Goal: Find contact information: Find contact information

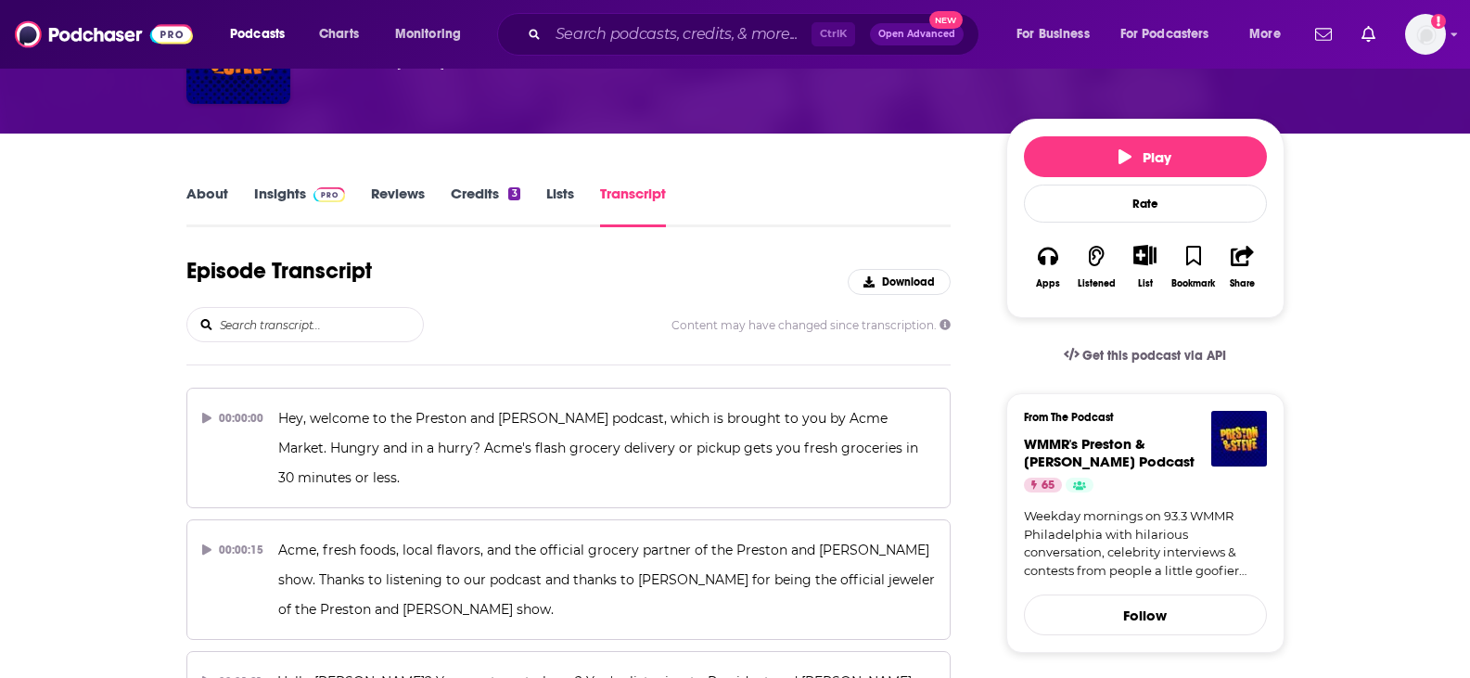
scroll to position [181, 0]
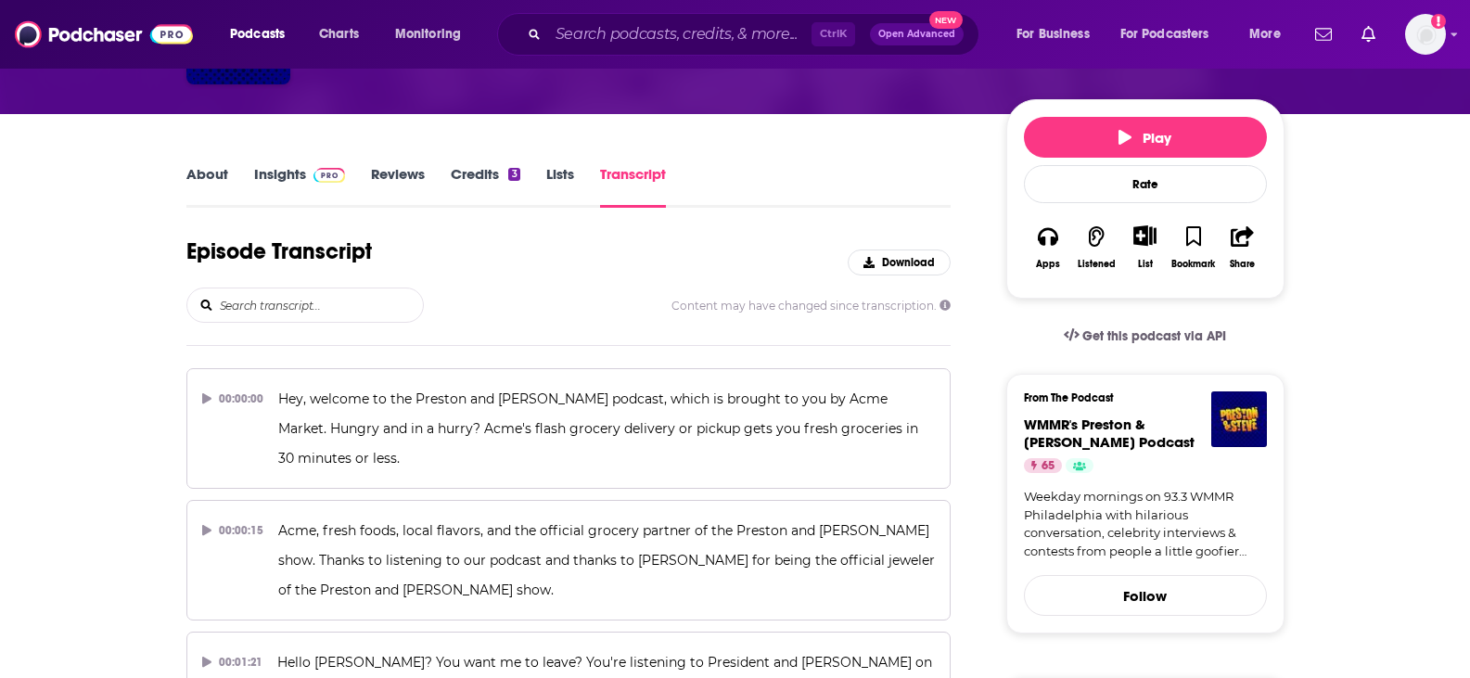
click at [215, 182] on link "About" at bounding box center [207, 186] width 42 height 43
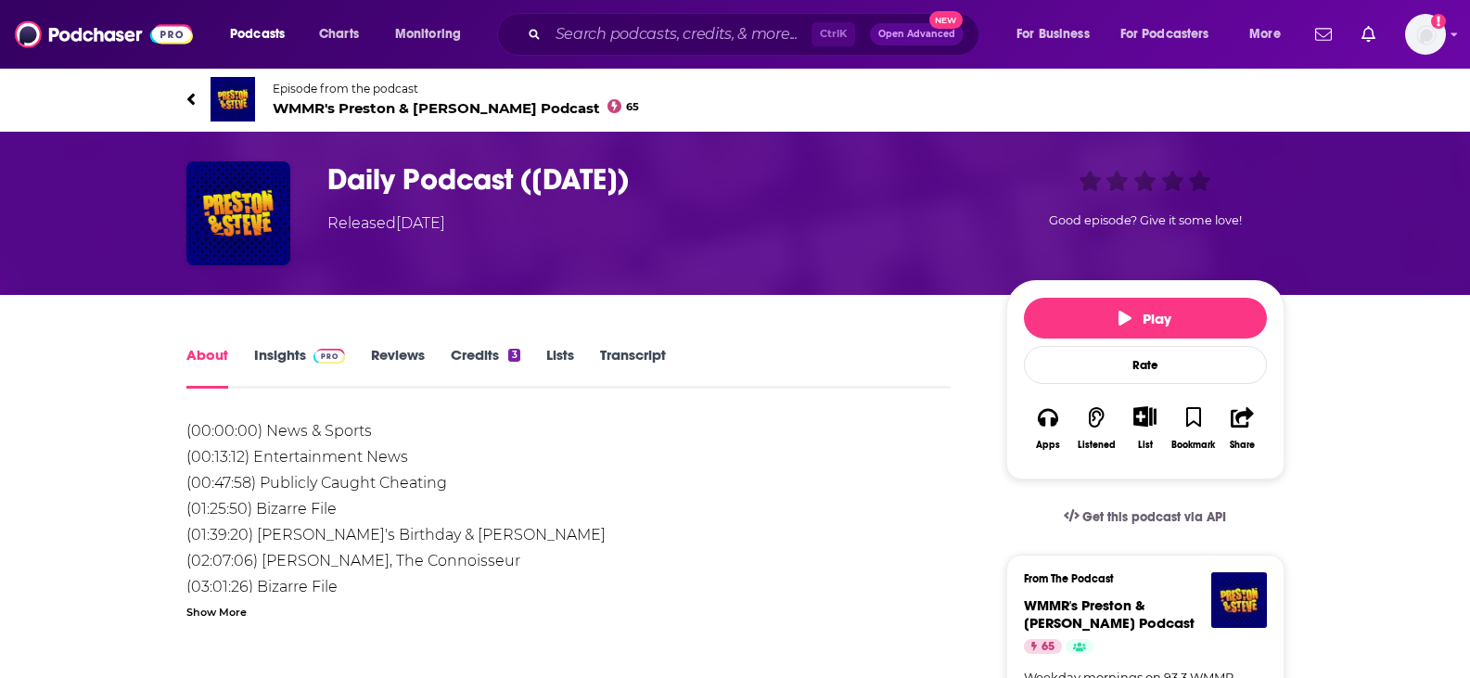
click at [365, 114] on span "WMMR's Preston & Steve Daily Podcast 65" at bounding box center [456, 108] width 367 height 18
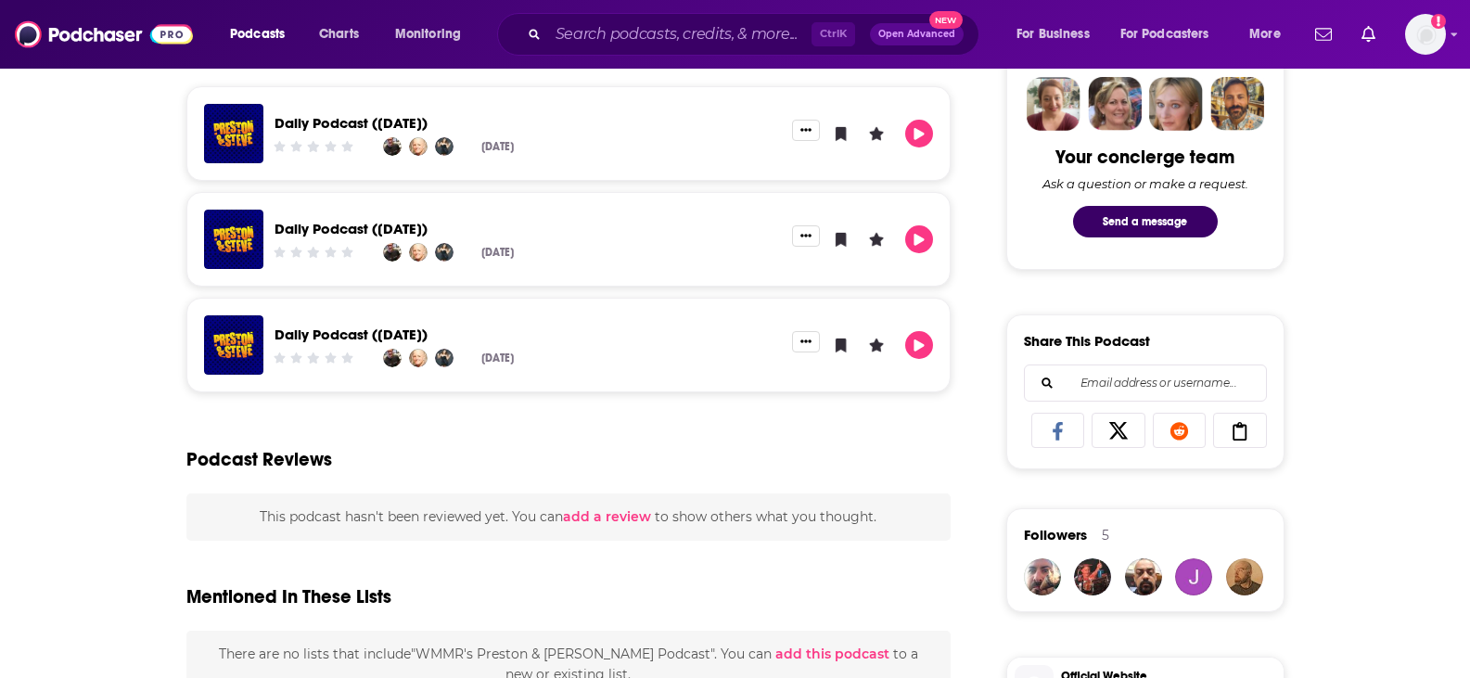
scroll to position [916, 0]
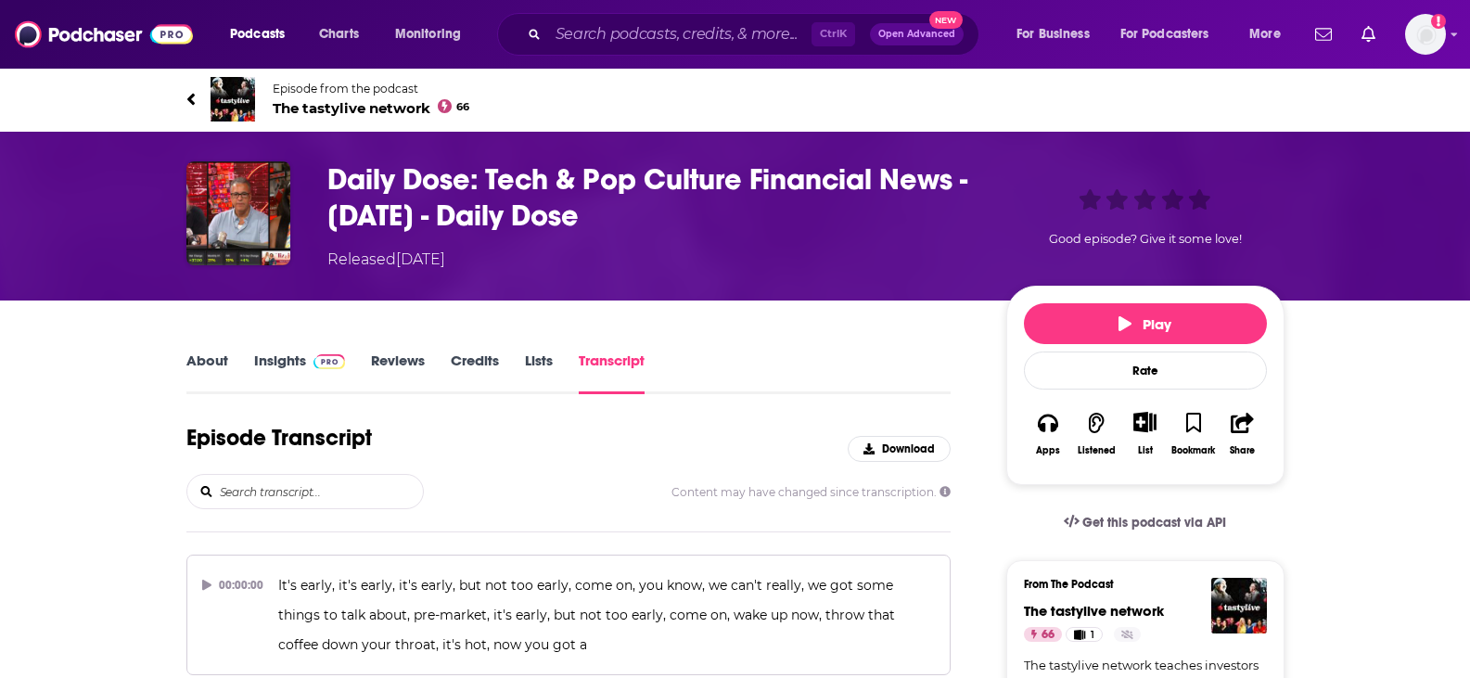
click at [388, 101] on span "The tastylive network 66" at bounding box center [372, 108] width 198 height 18
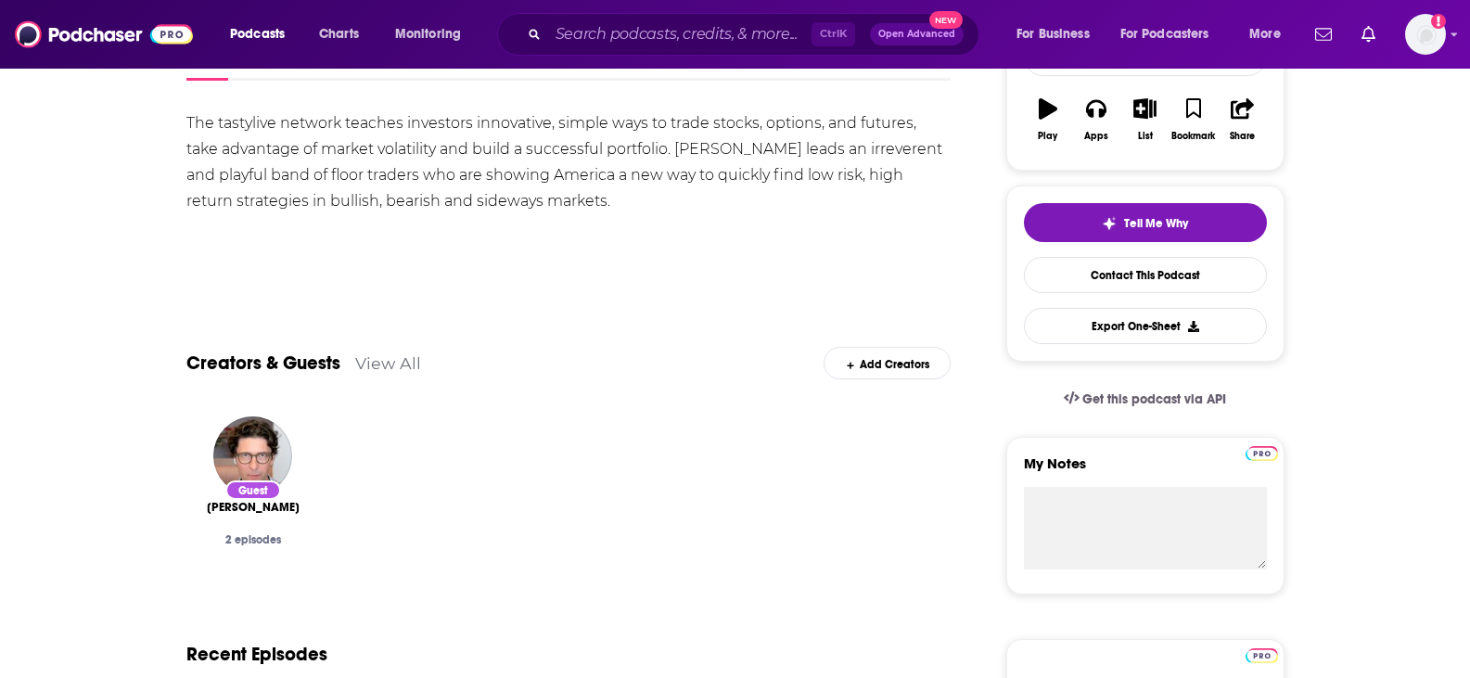
scroll to position [183, 0]
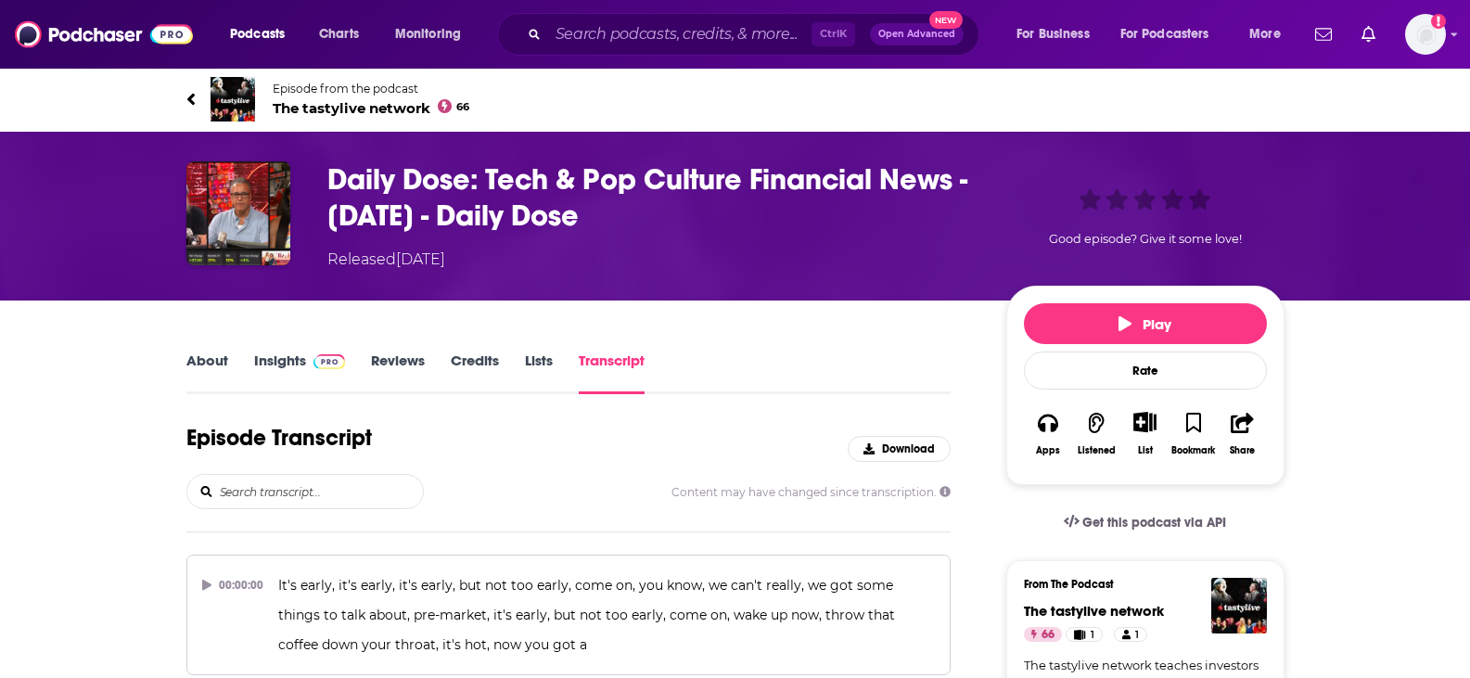
click at [267, 363] on link "Insights" at bounding box center [300, 372] width 92 height 43
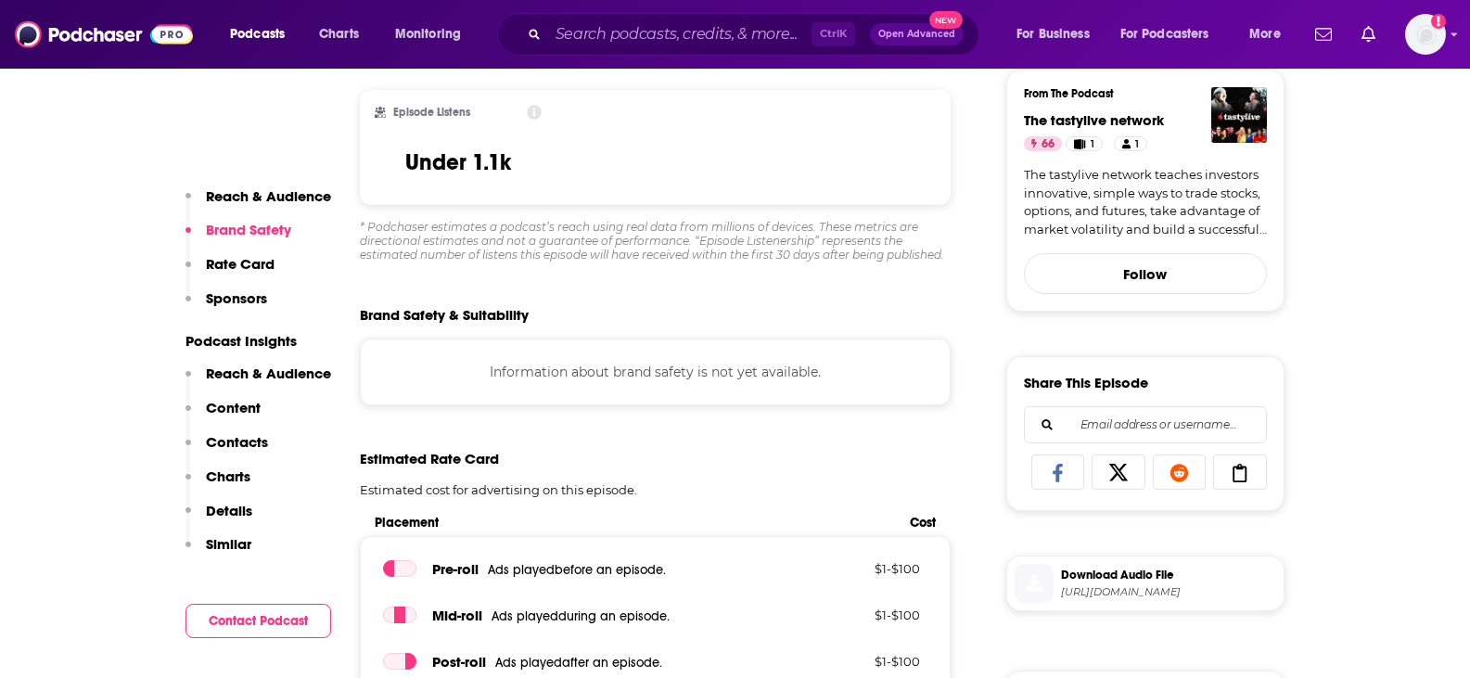
scroll to position [491, 0]
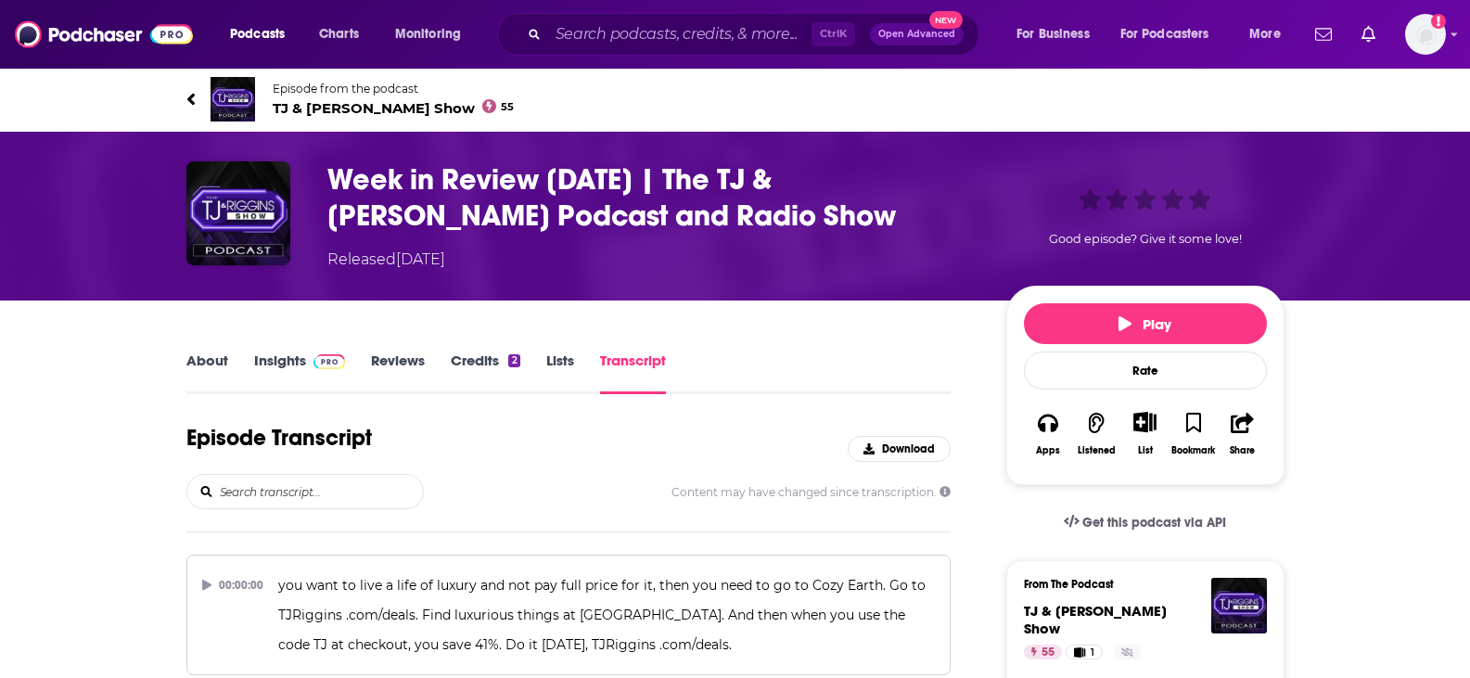
click at [210, 350] on div "About Insights Reviews Credits 2 Lists Transcript" at bounding box center [568, 371] width 765 height 45
click at [208, 353] on link "About" at bounding box center [207, 372] width 42 height 43
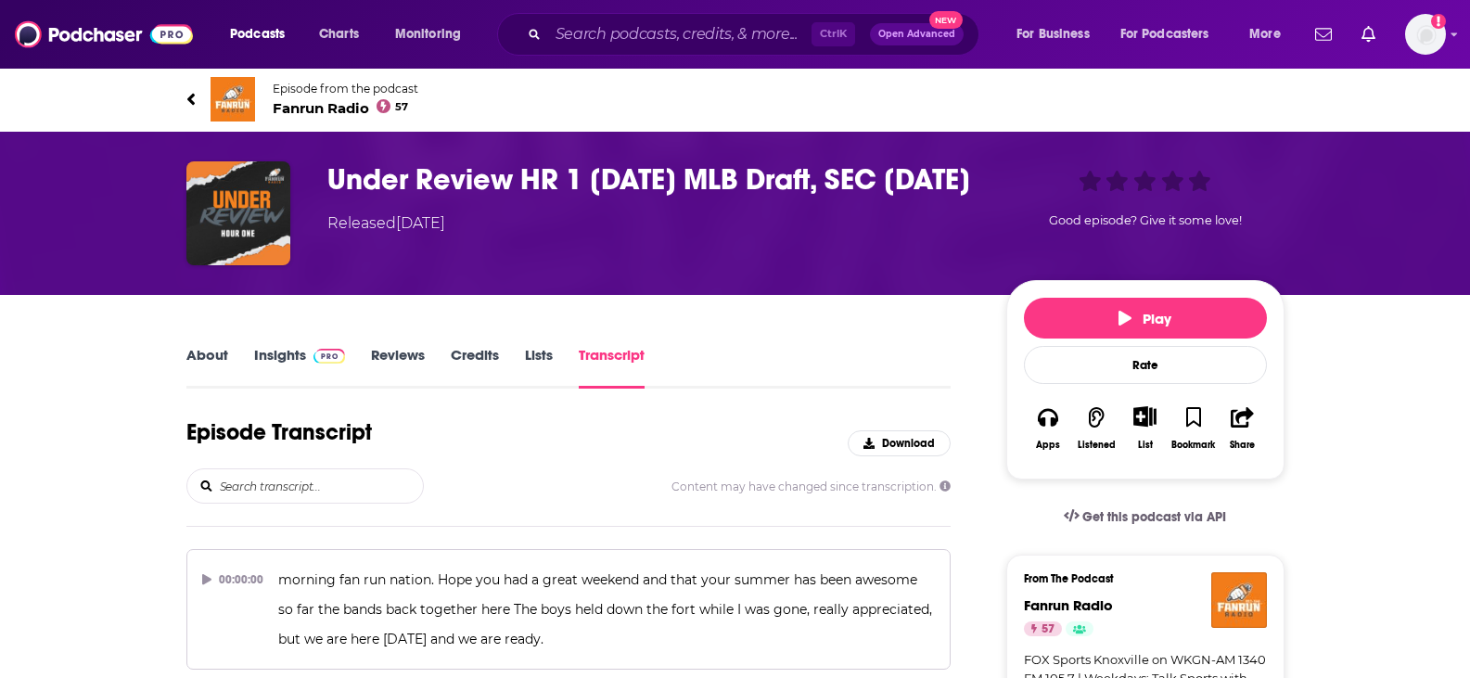
click at [281, 359] on link "Insights" at bounding box center [300, 367] width 92 height 43
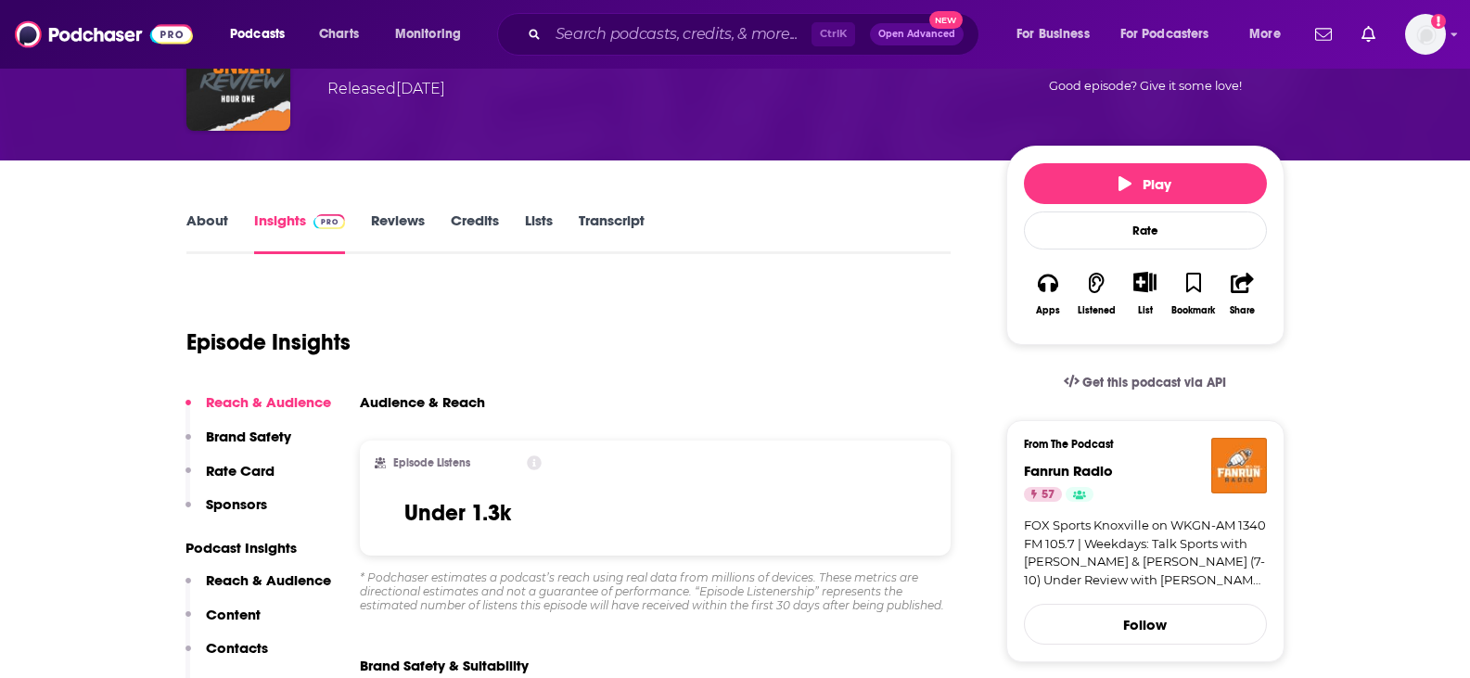
scroll to position [132, 0]
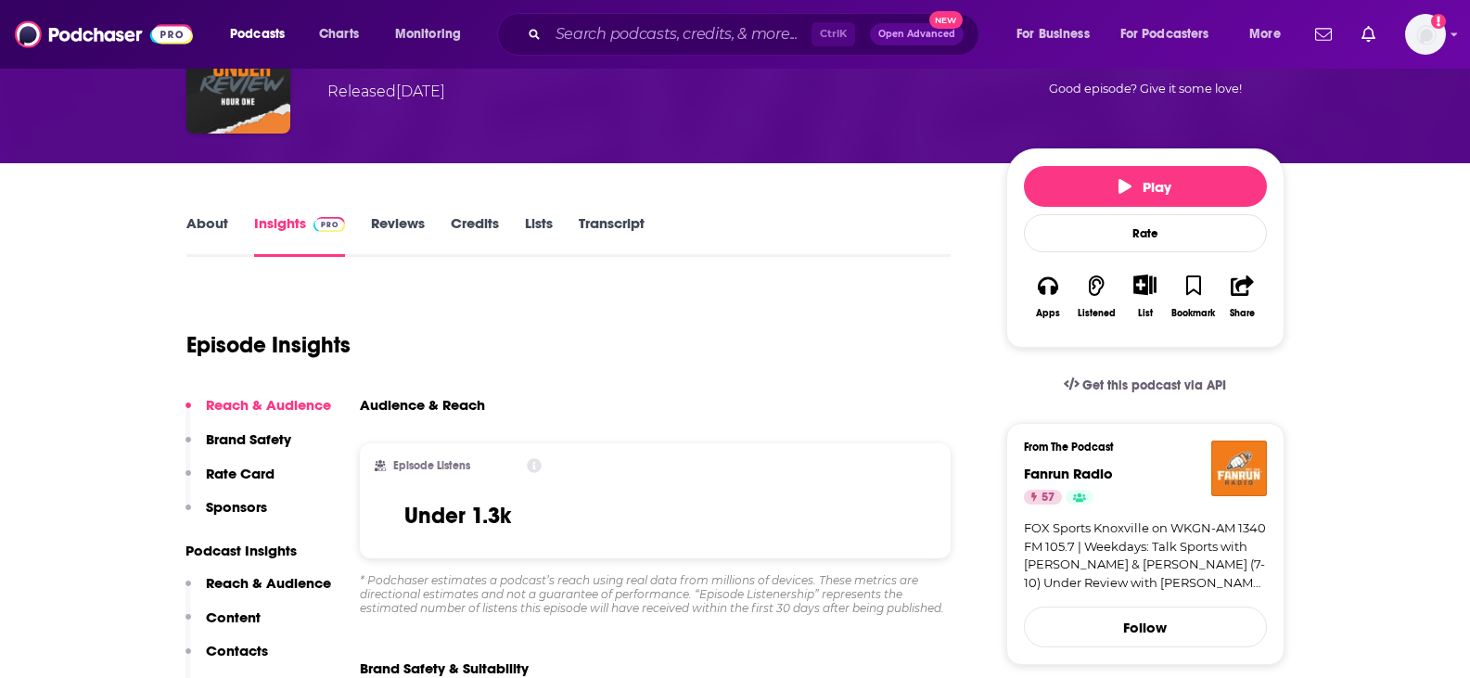
click at [213, 228] on link "About" at bounding box center [207, 235] width 42 height 43
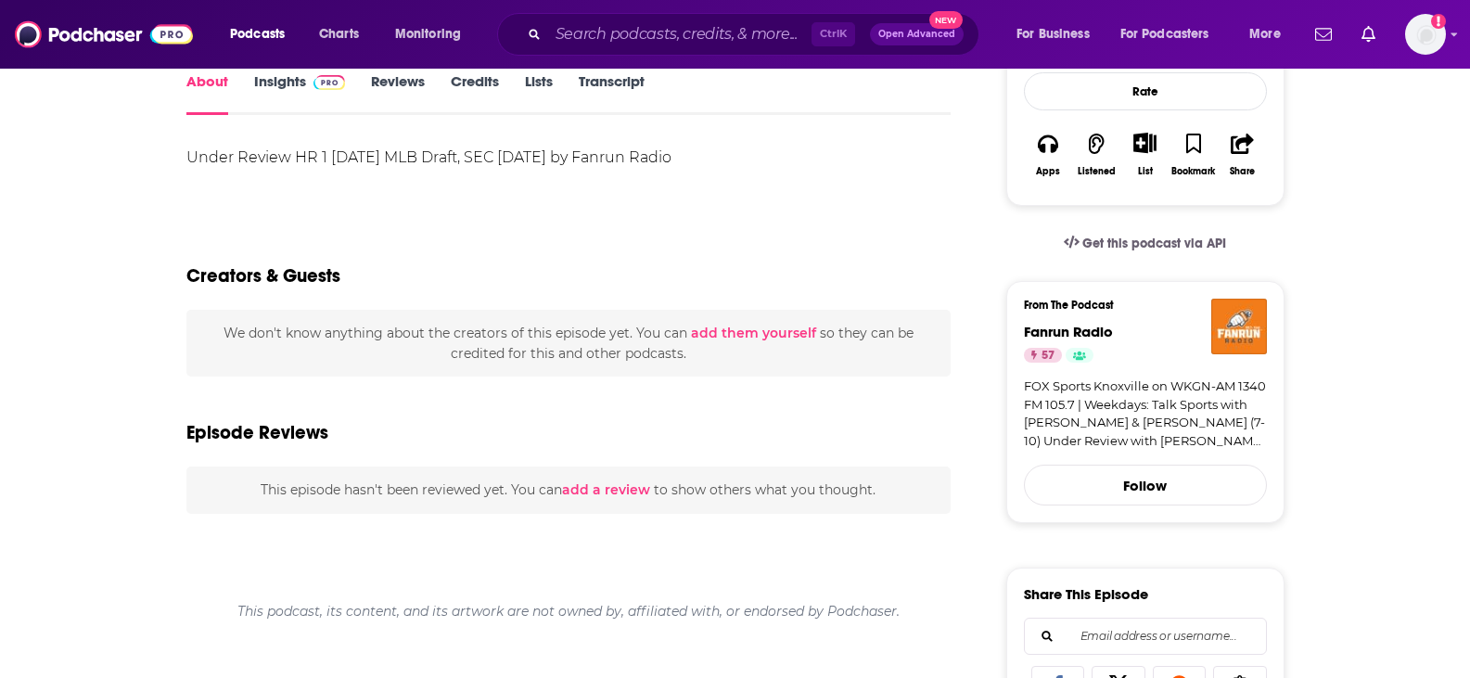
scroll to position [273, 0]
click at [299, 97] on link "Insights" at bounding box center [300, 94] width 92 height 43
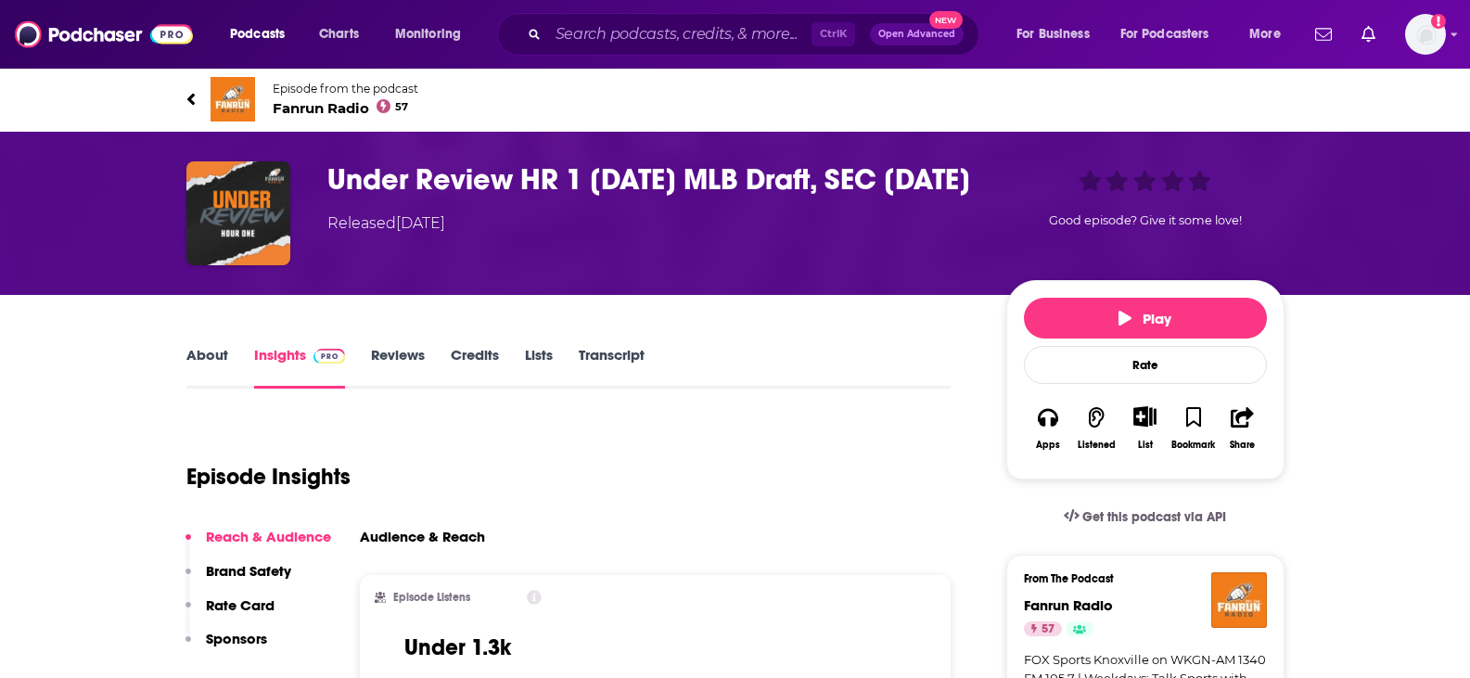
click at [331, 107] on span "Fanrun Radio 57" at bounding box center [346, 108] width 146 height 18
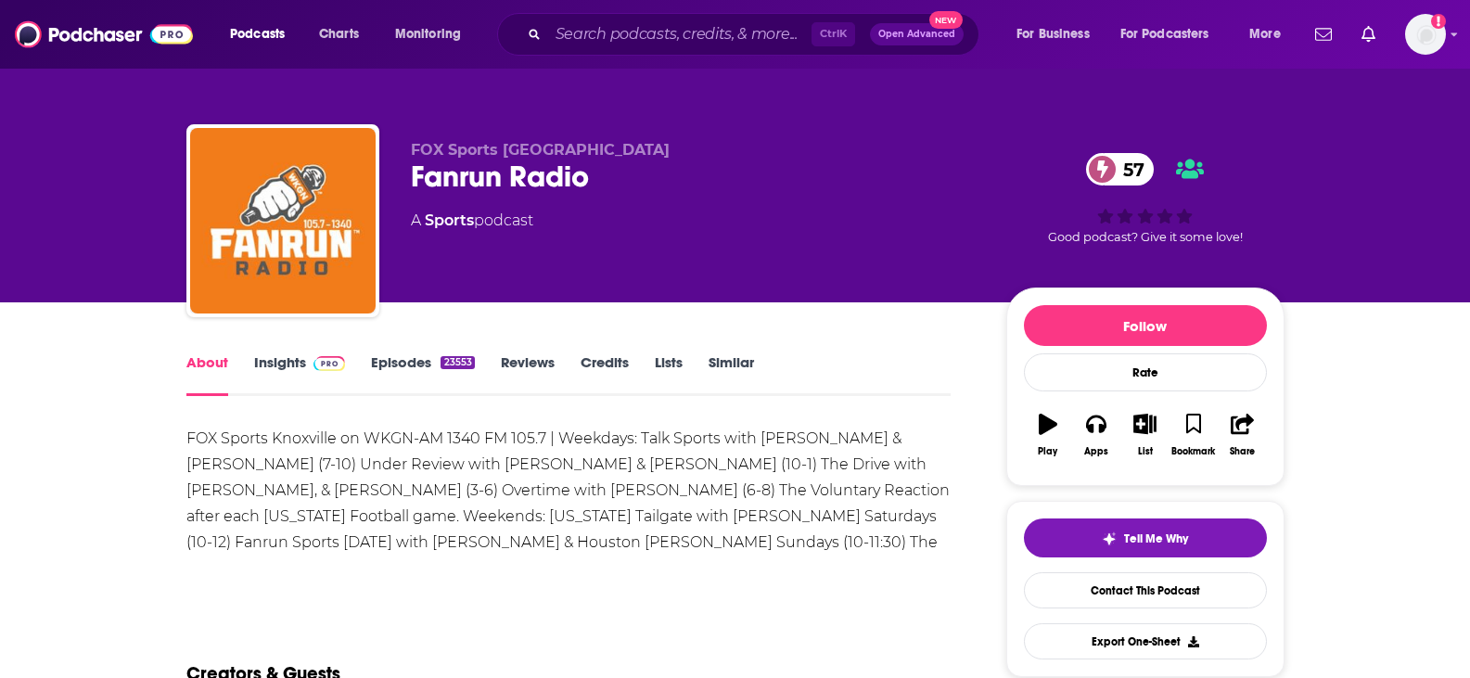
click at [292, 356] on link "Insights" at bounding box center [300, 374] width 92 height 43
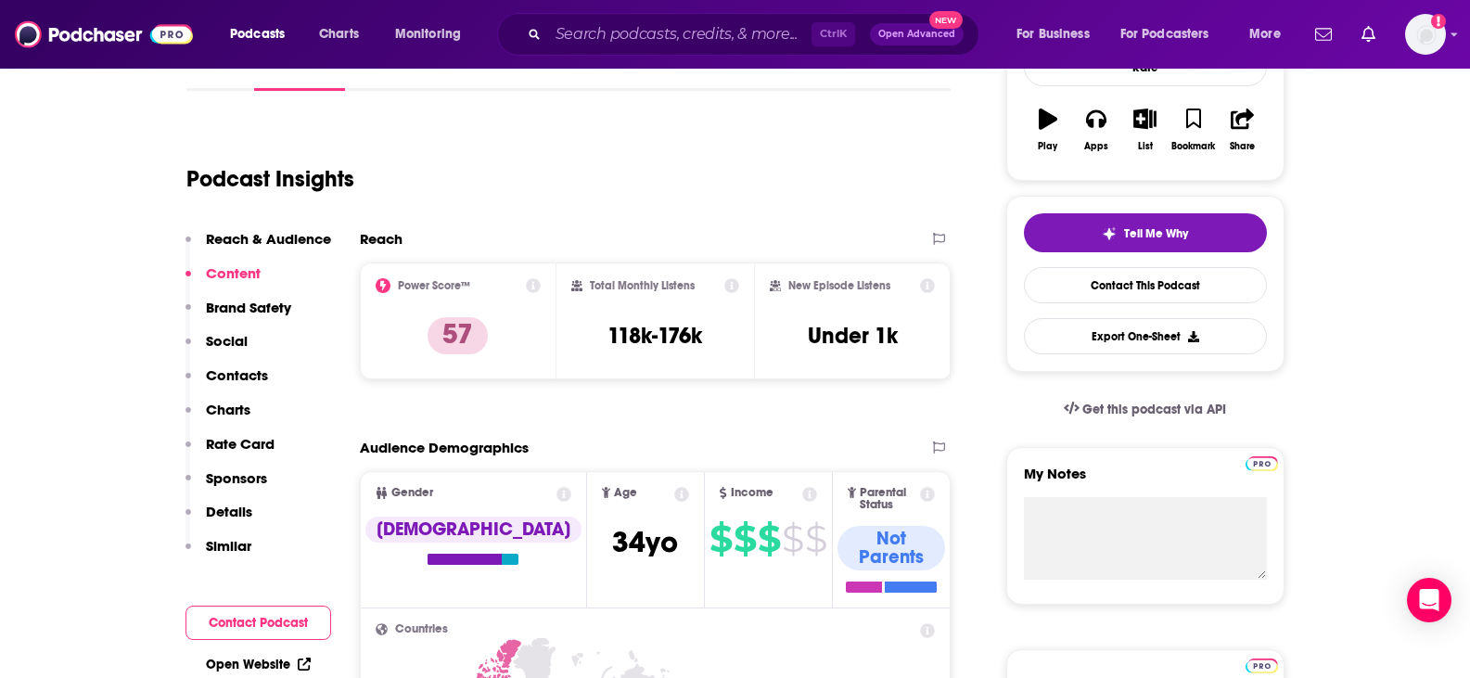
scroll to position [301, 0]
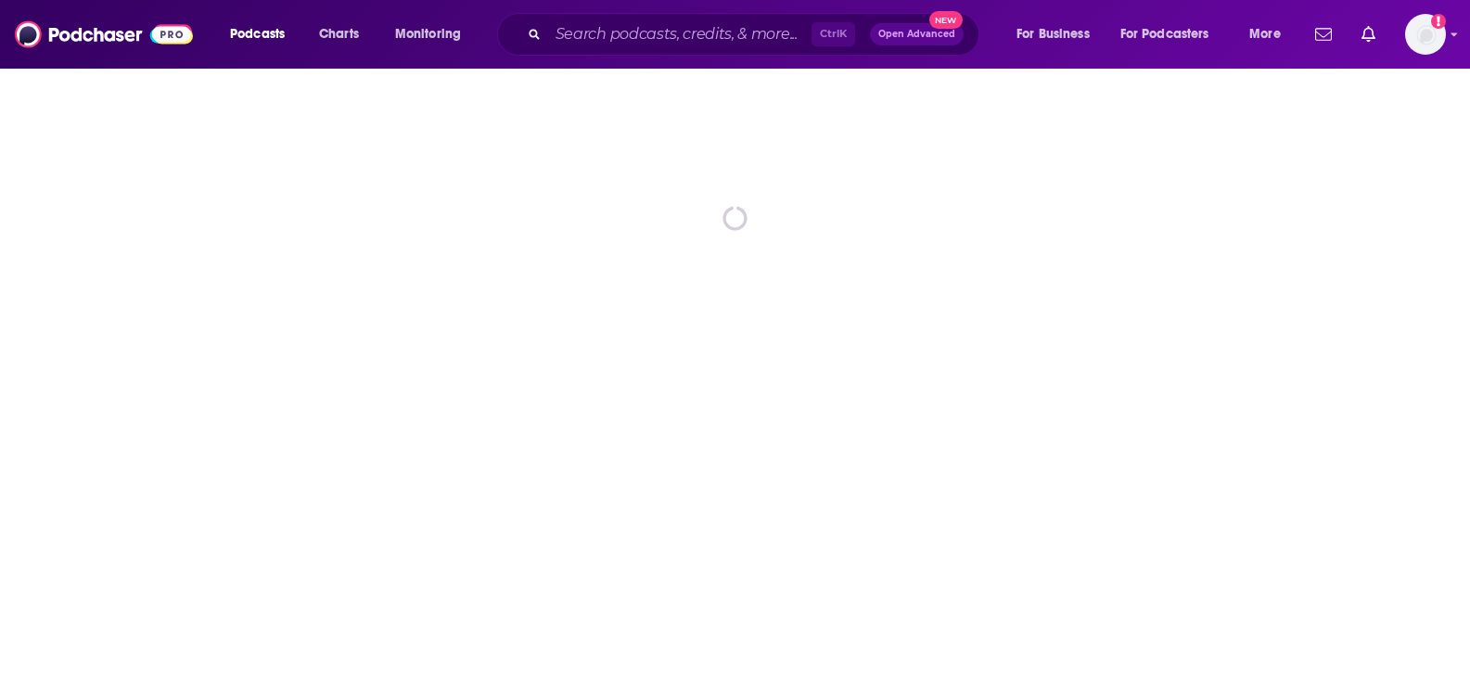
drag, startPoint x: 0, startPoint y: 0, endPoint x: 290, endPoint y: 291, distance: 411.1
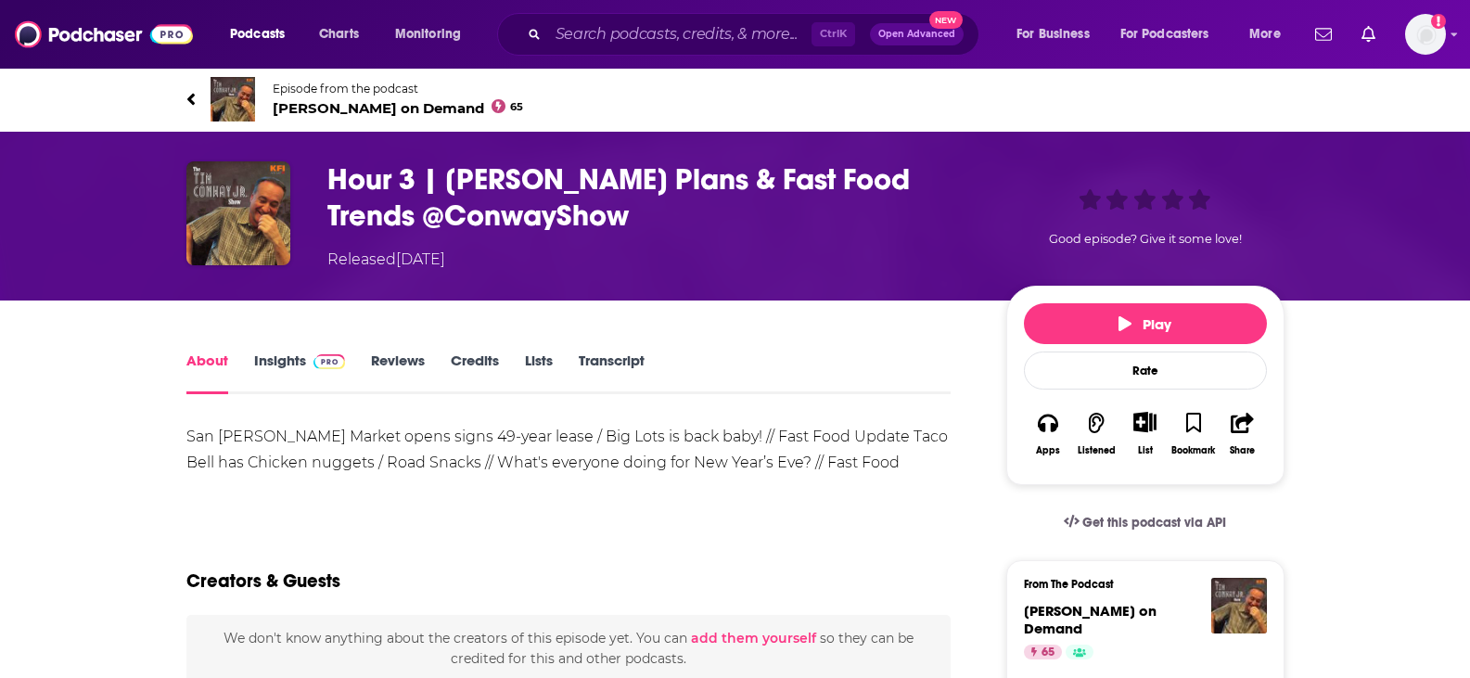
click at [288, 110] on span "Tim Conway Jr. on Demand 65" at bounding box center [398, 108] width 251 height 18
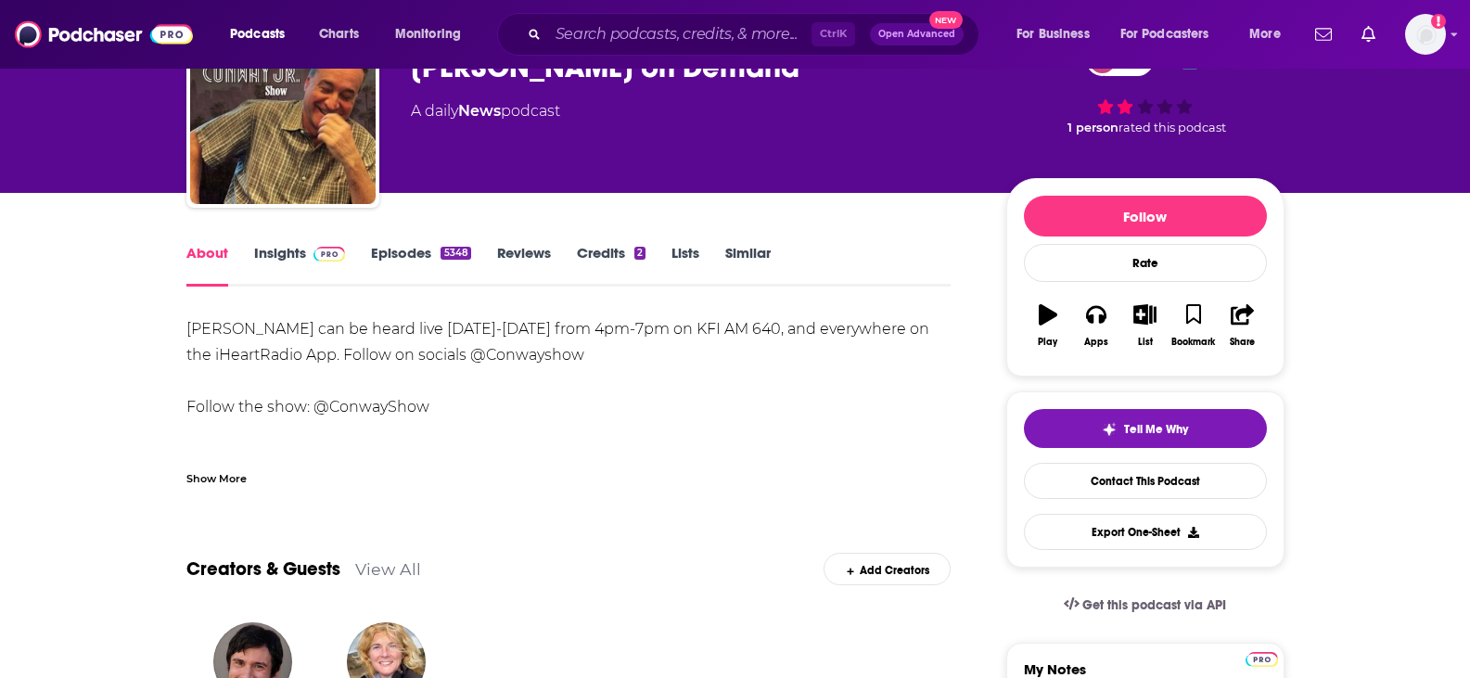
scroll to position [108, 0]
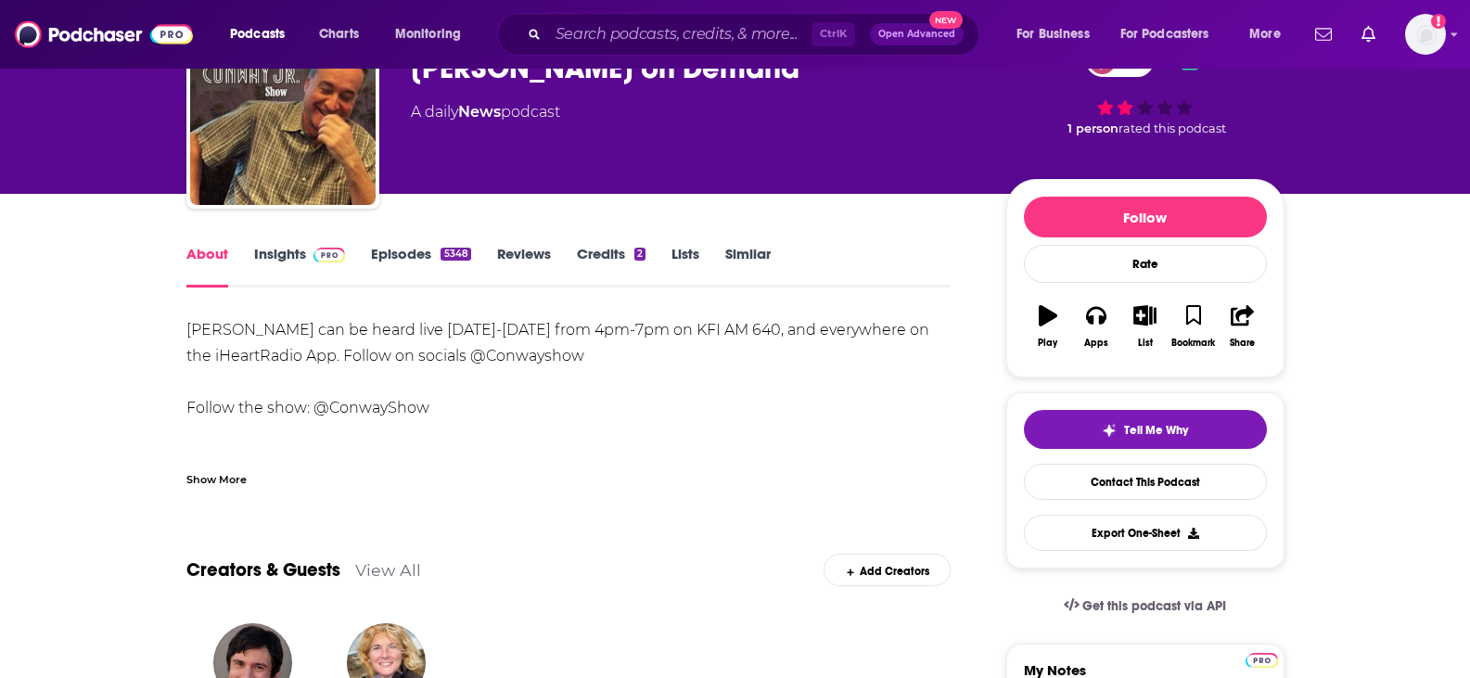
click at [289, 257] on link "Insights" at bounding box center [300, 266] width 92 height 43
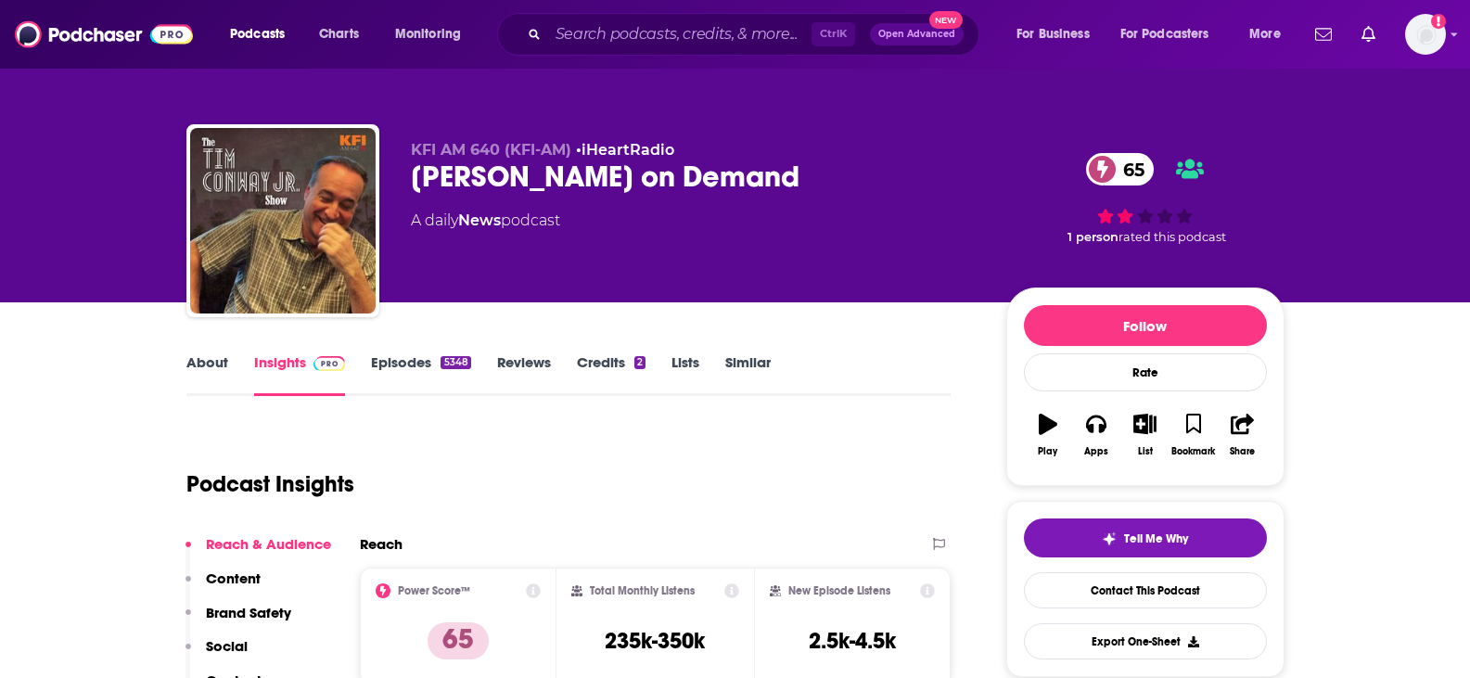
click at [428, 368] on link "Episodes 5348" at bounding box center [420, 374] width 99 height 43
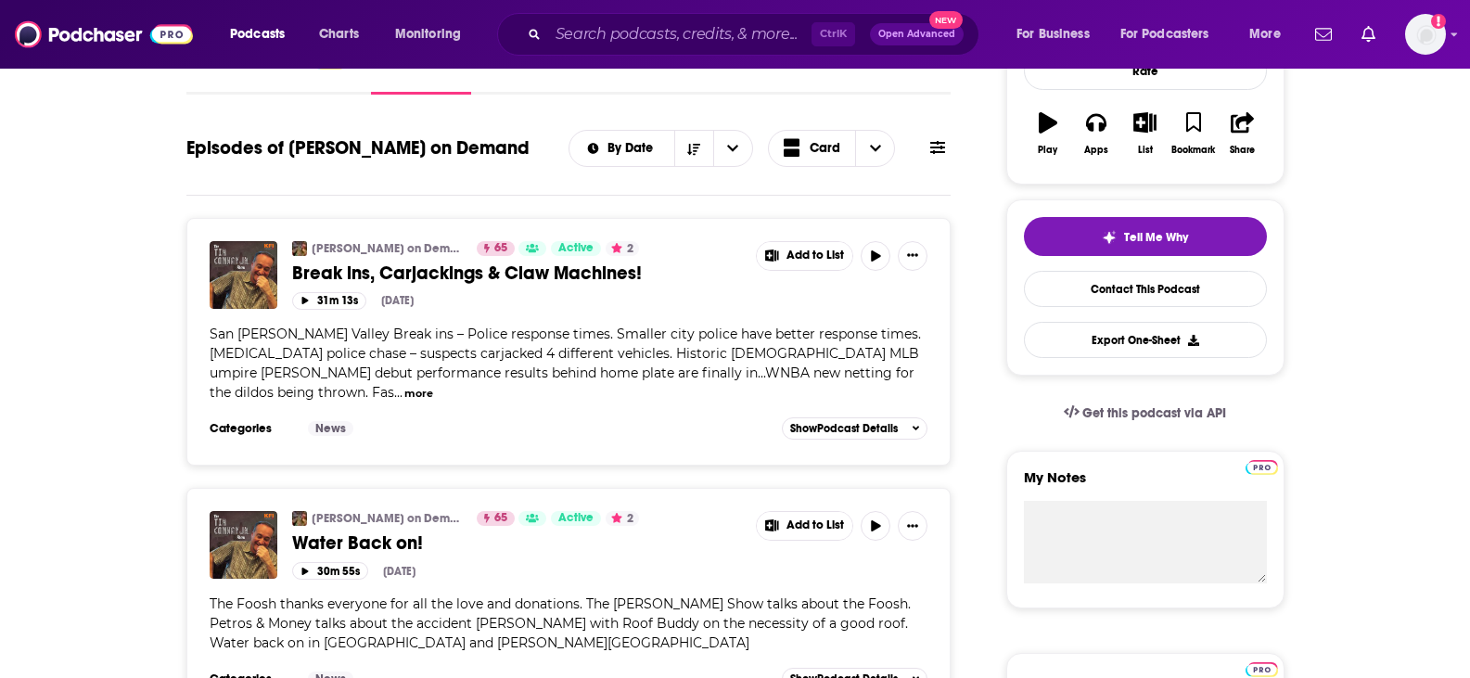
scroll to position [303, 0]
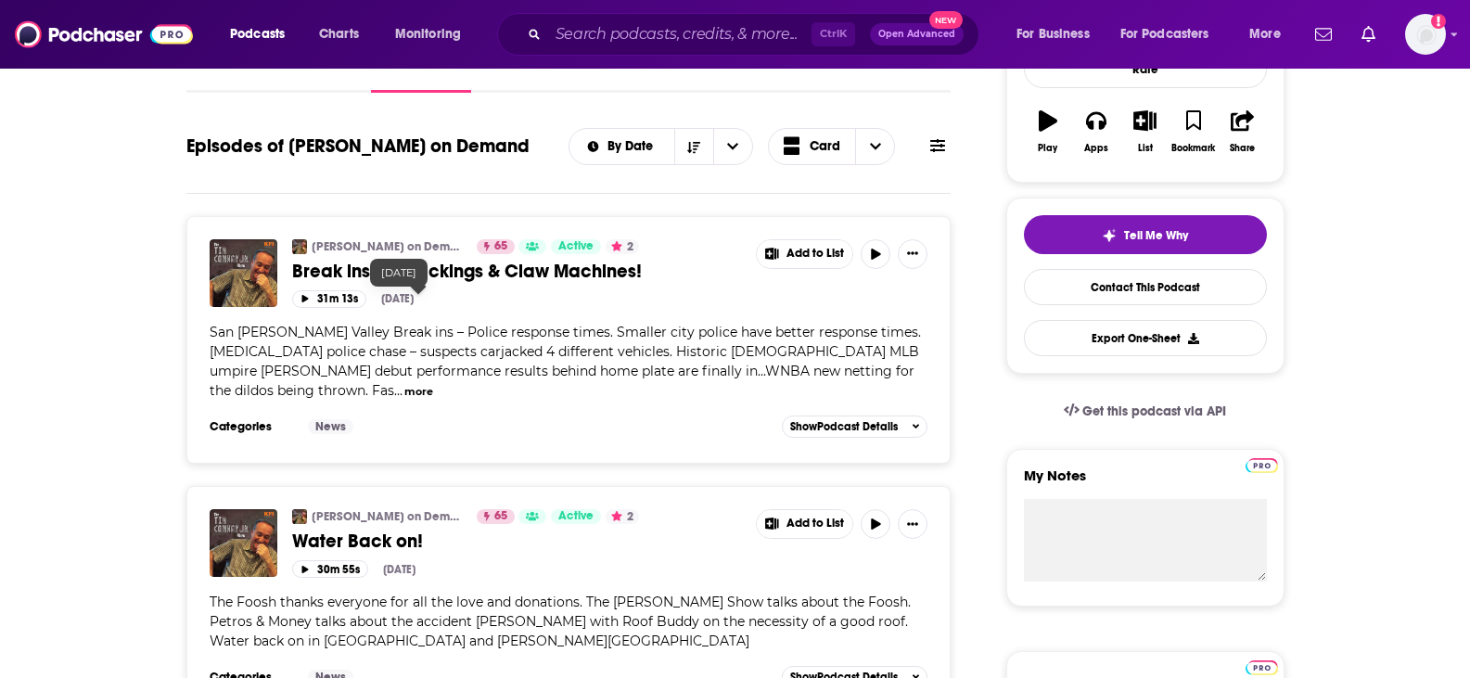
click at [462, 263] on span "Break ins, Carjackings & Claw Machines!" at bounding box center [467, 271] width 350 height 23
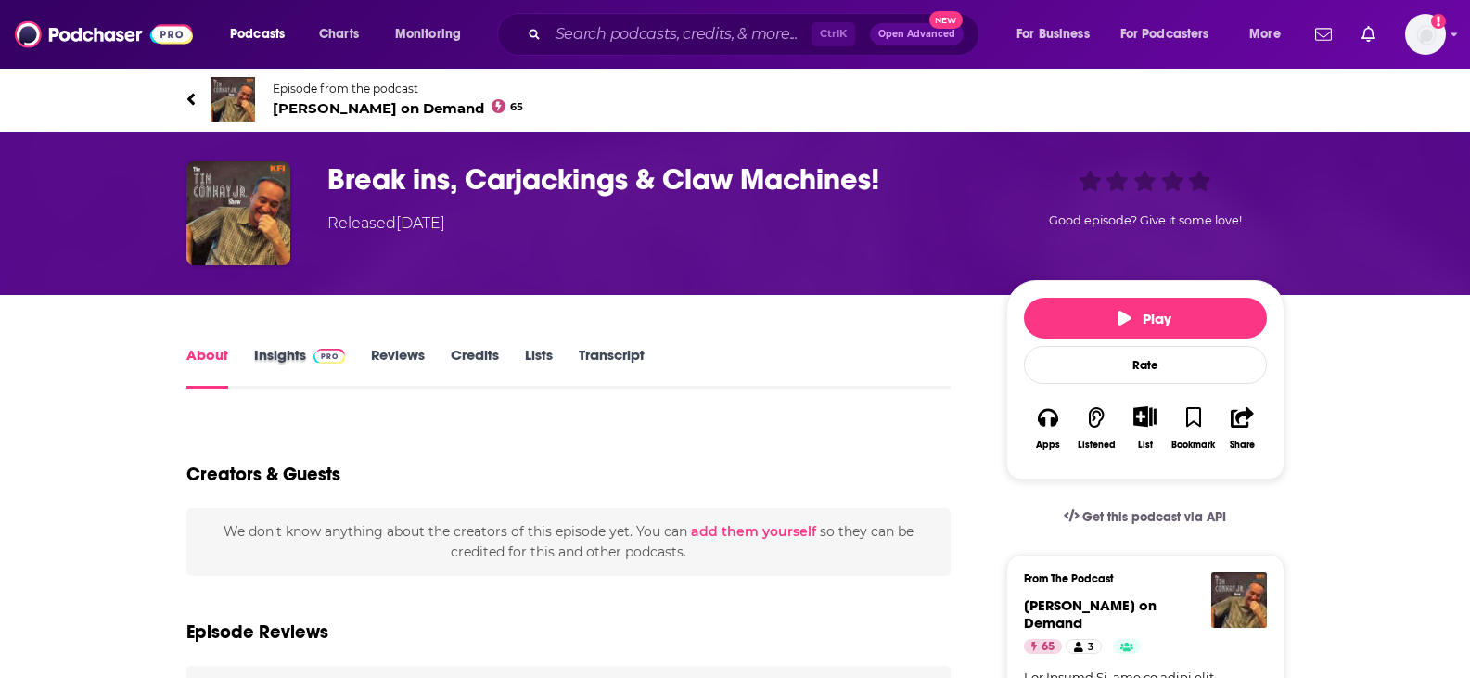
click at [348, 349] on div "Insights" at bounding box center [313, 367] width 118 height 43
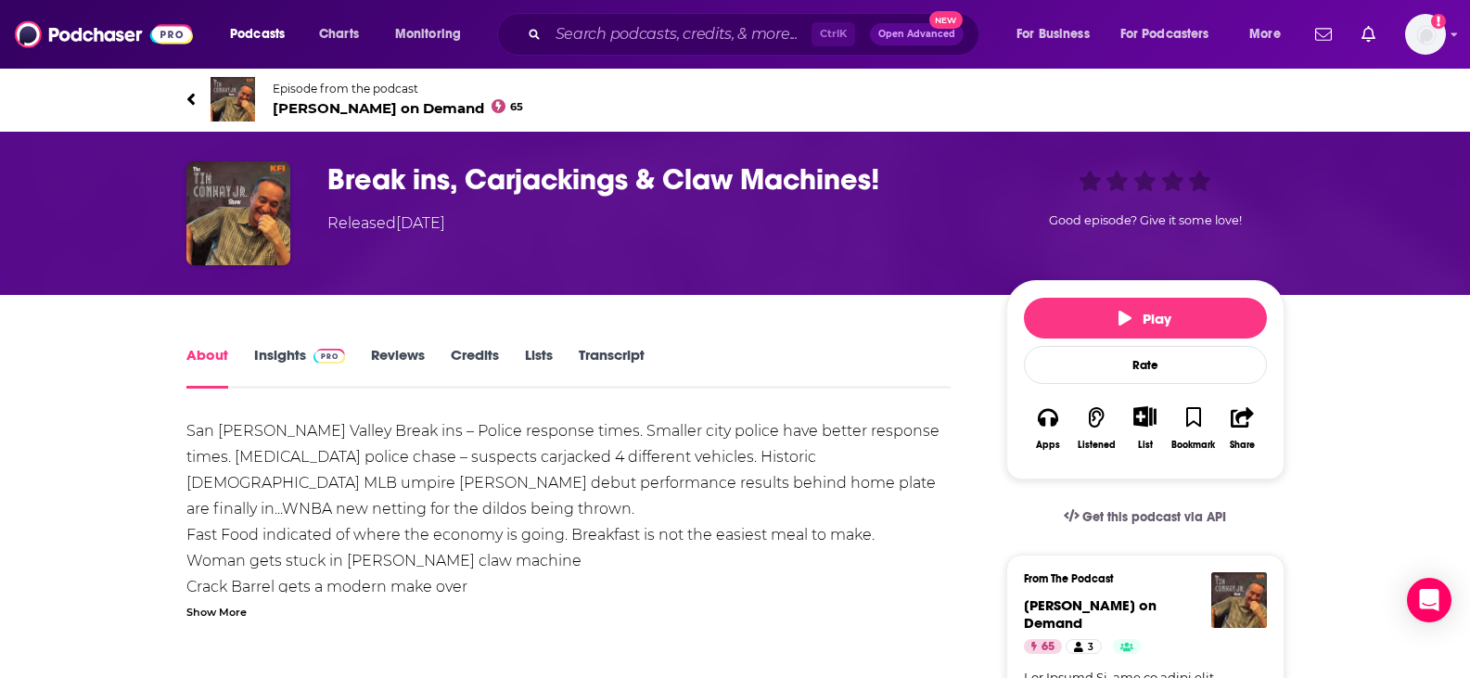
click at [296, 371] on link "Insights" at bounding box center [300, 367] width 92 height 43
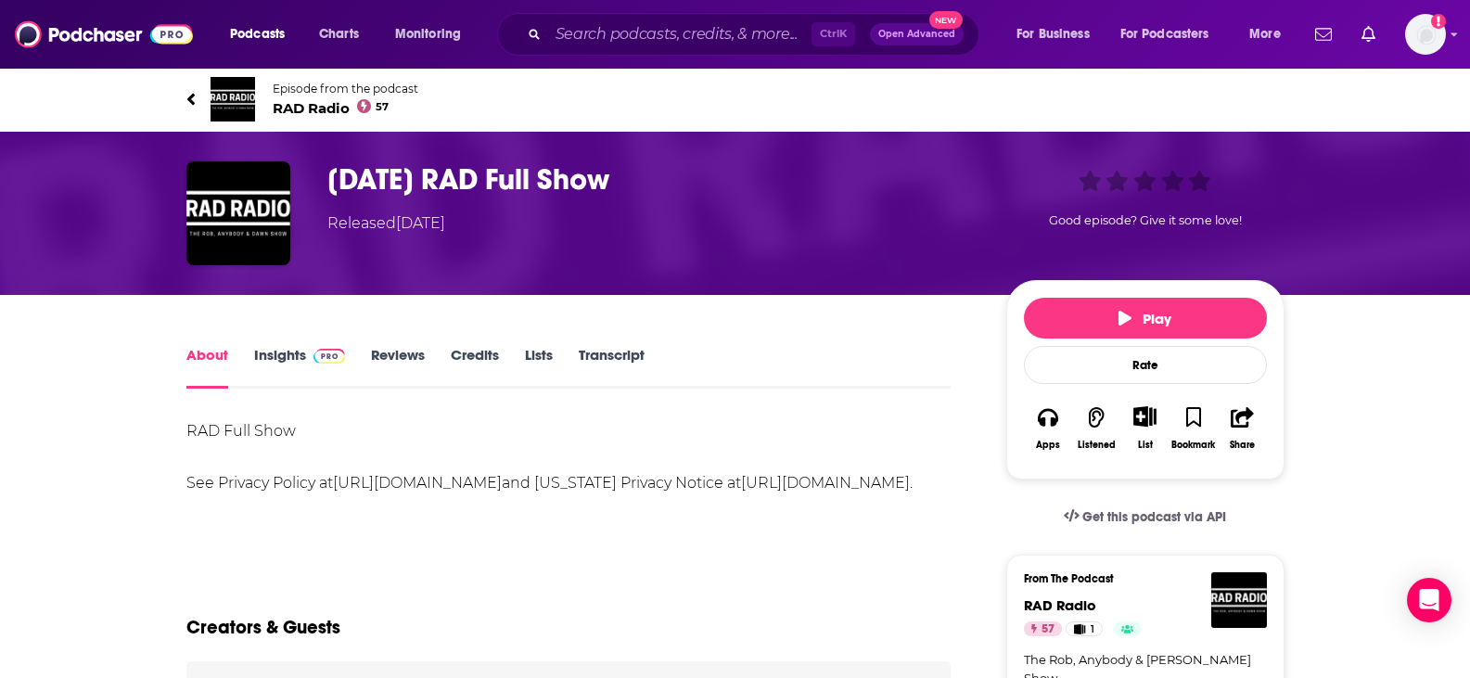
click at [325, 109] on span "RAD Radio 57" at bounding box center [346, 108] width 146 height 18
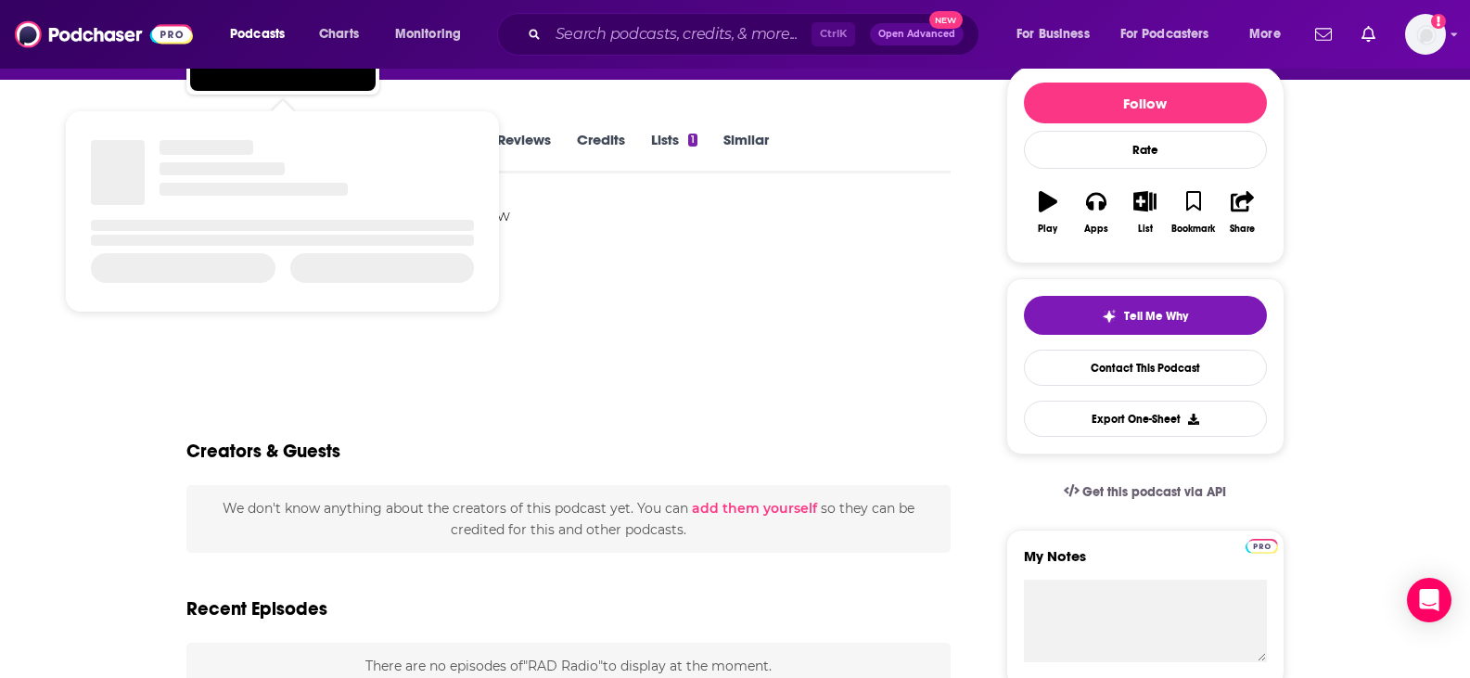
scroll to position [223, 0]
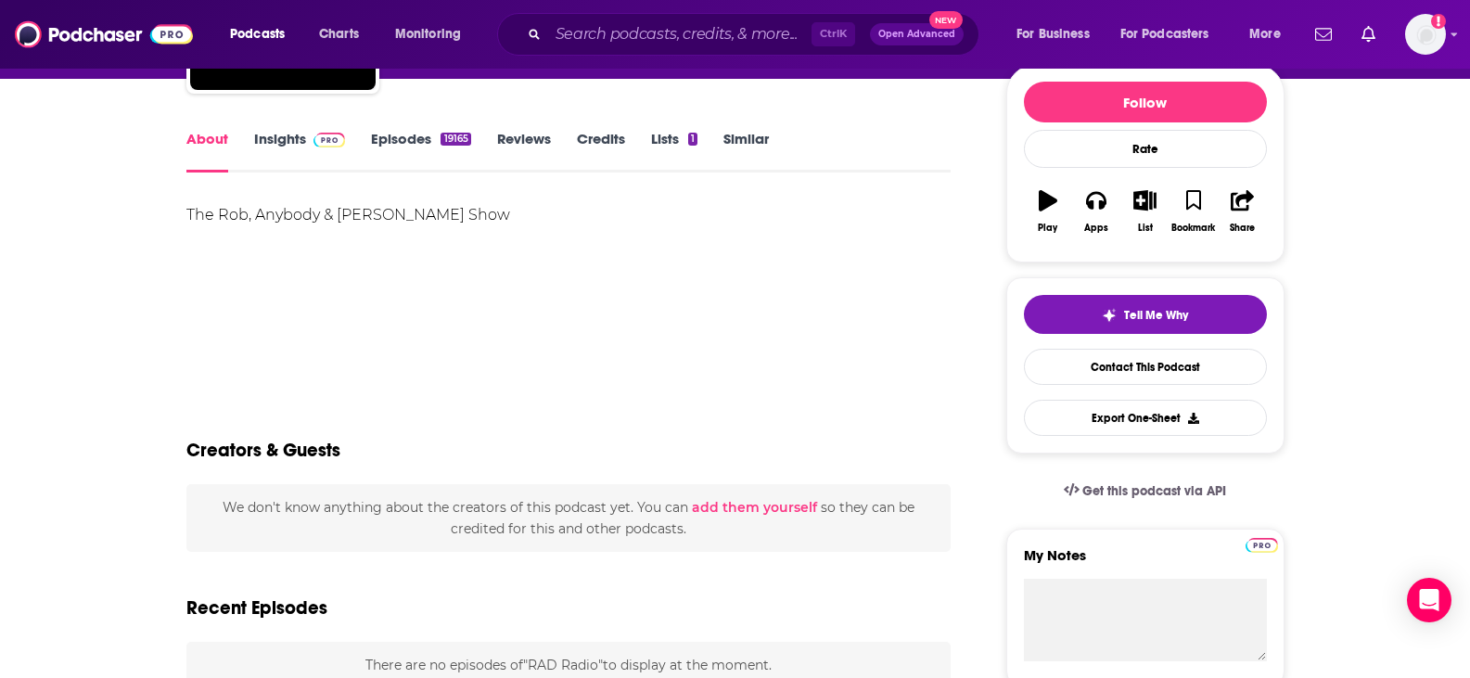
click at [284, 139] on link "Insights" at bounding box center [300, 151] width 92 height 43
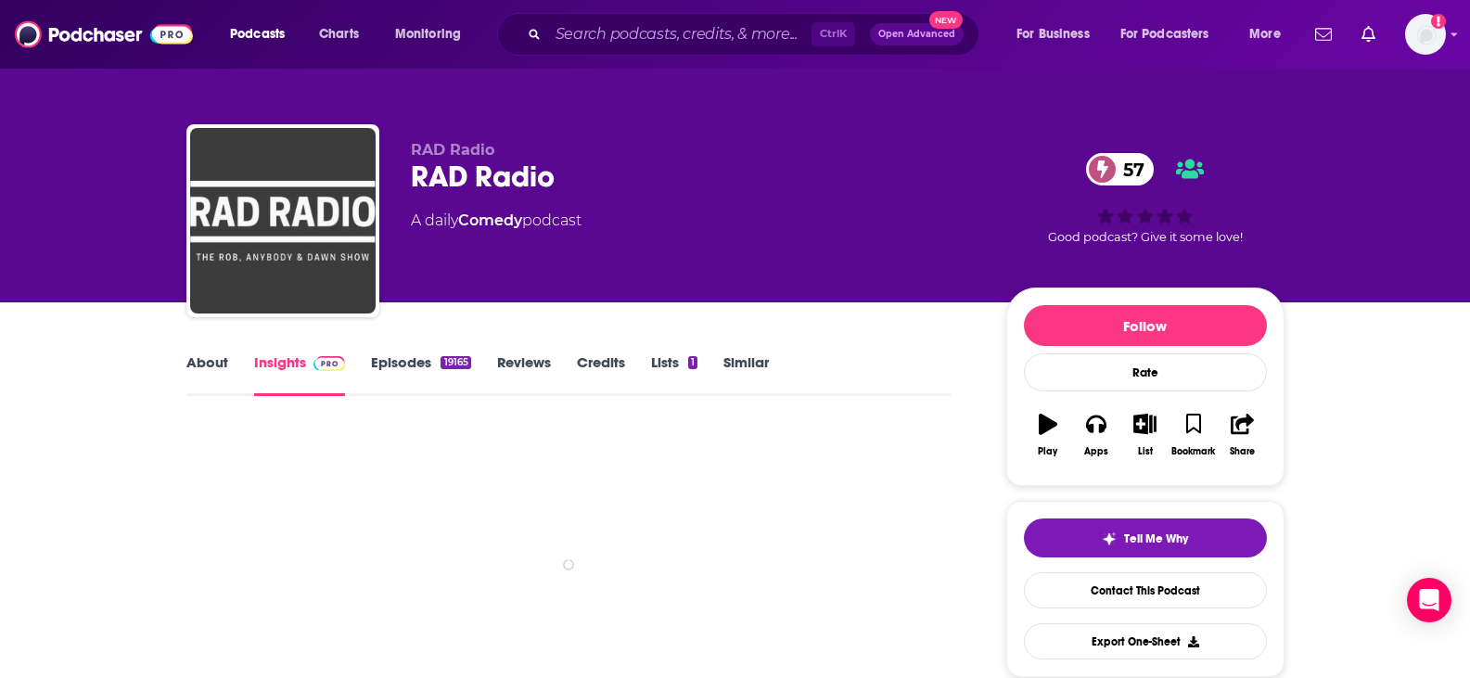
click at [283, 139] on img "RAD Radio" at bounding box center [282, 220] width 185 height 185
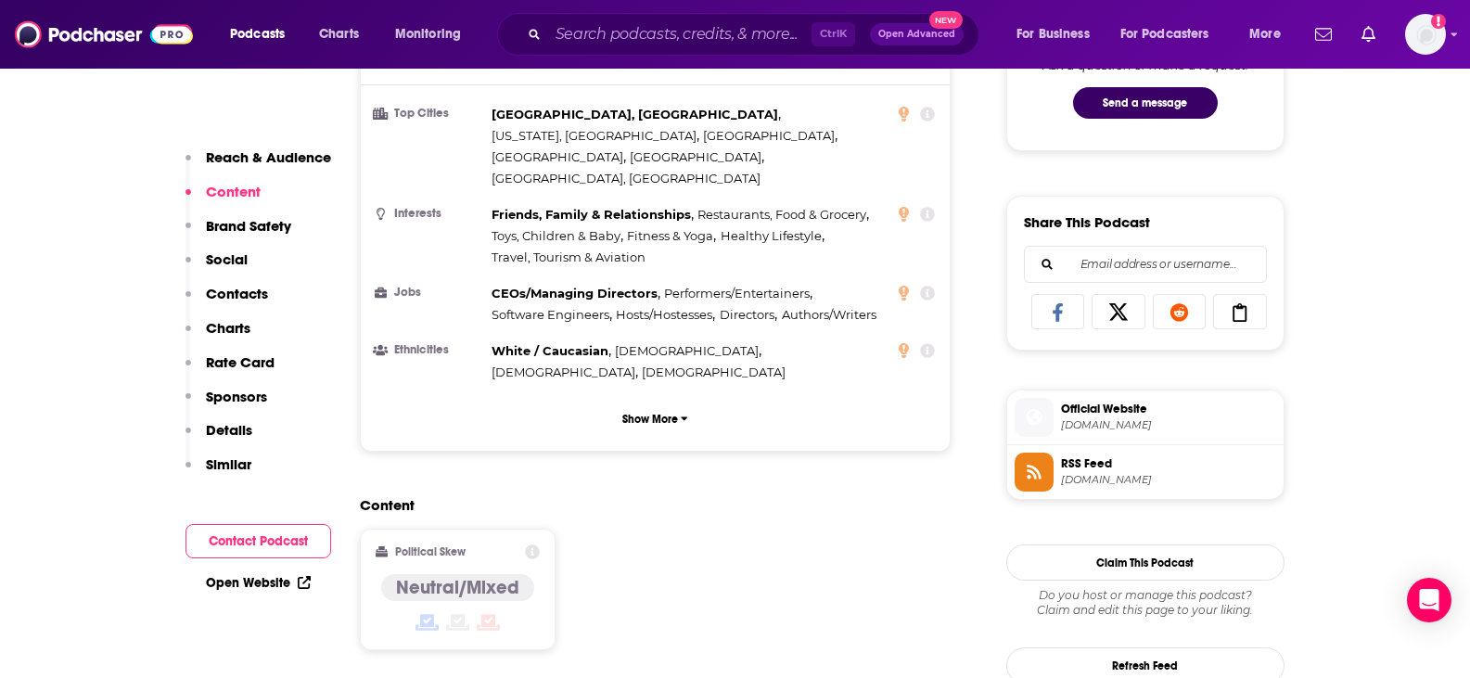
scroll to position [1029, 0]
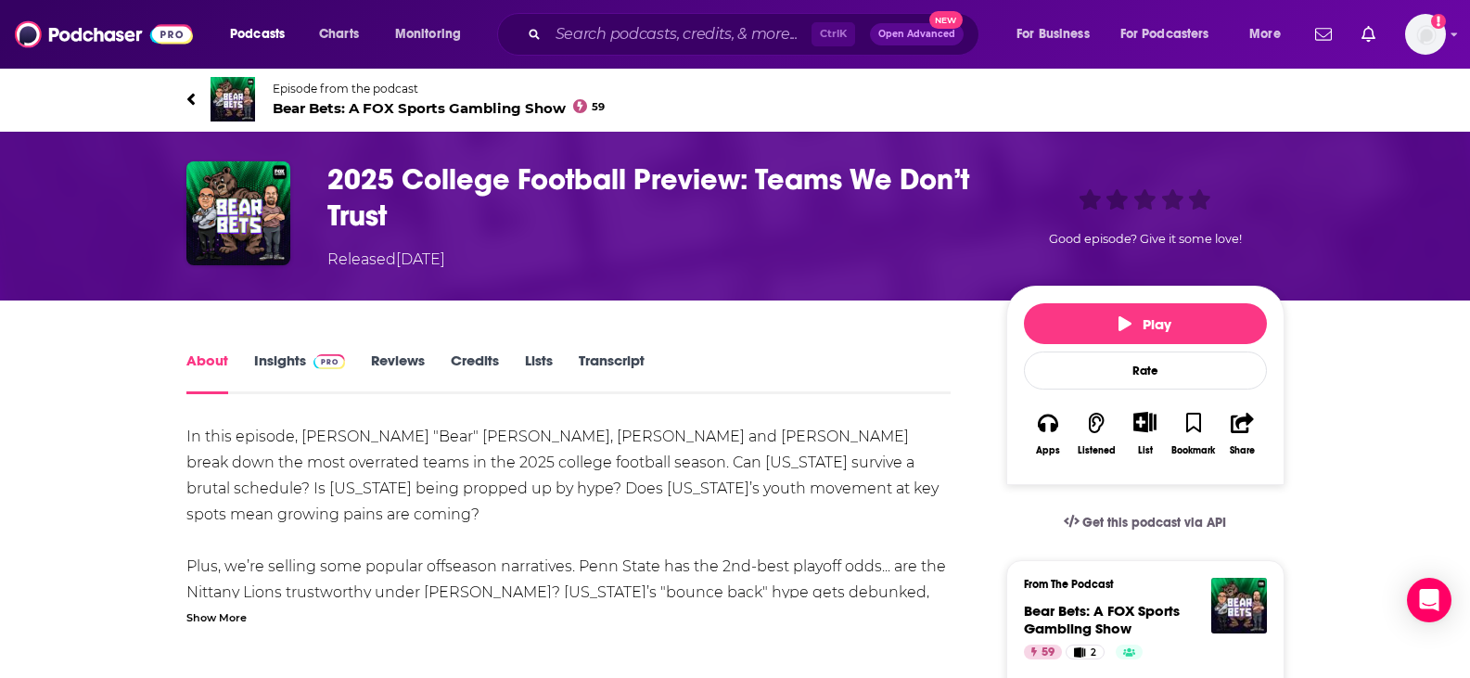
click at [450, 104] on span "Bear Bets: A FOX Sports Gambling Show 59" at bounding box center [439, 108] width 333 height 18
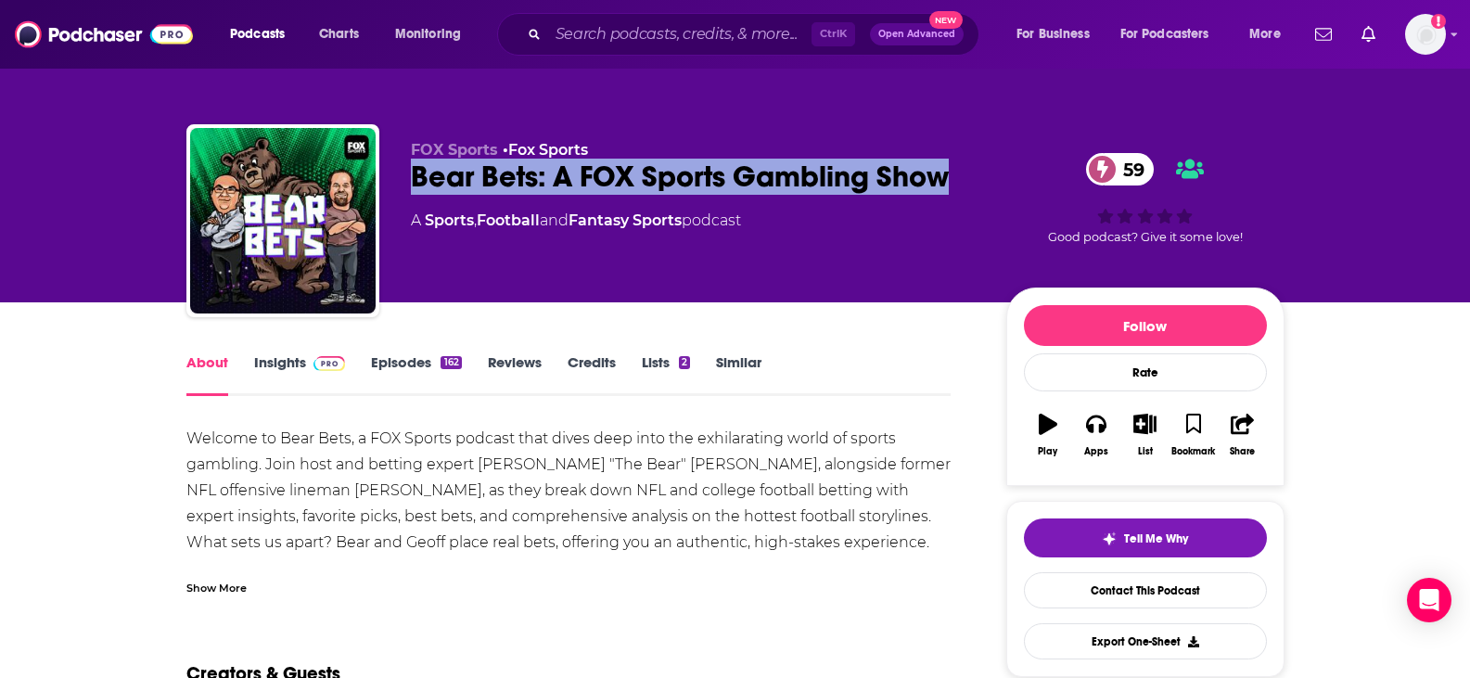
drag, startPoint x: 831, startPoint y: 199, endPoint x: 402, endPoint y: 169, distance: 430.4
click at [402, 169] on div "FOX Sports • Fox Sports Bear Bets: A FOX Sports Gambling Show 59 A Sports , Foo…" at bounding box center [735, 224] width 1098 height 200
copy h1 "Bear Bets: A FOX Sports Gambling Show"
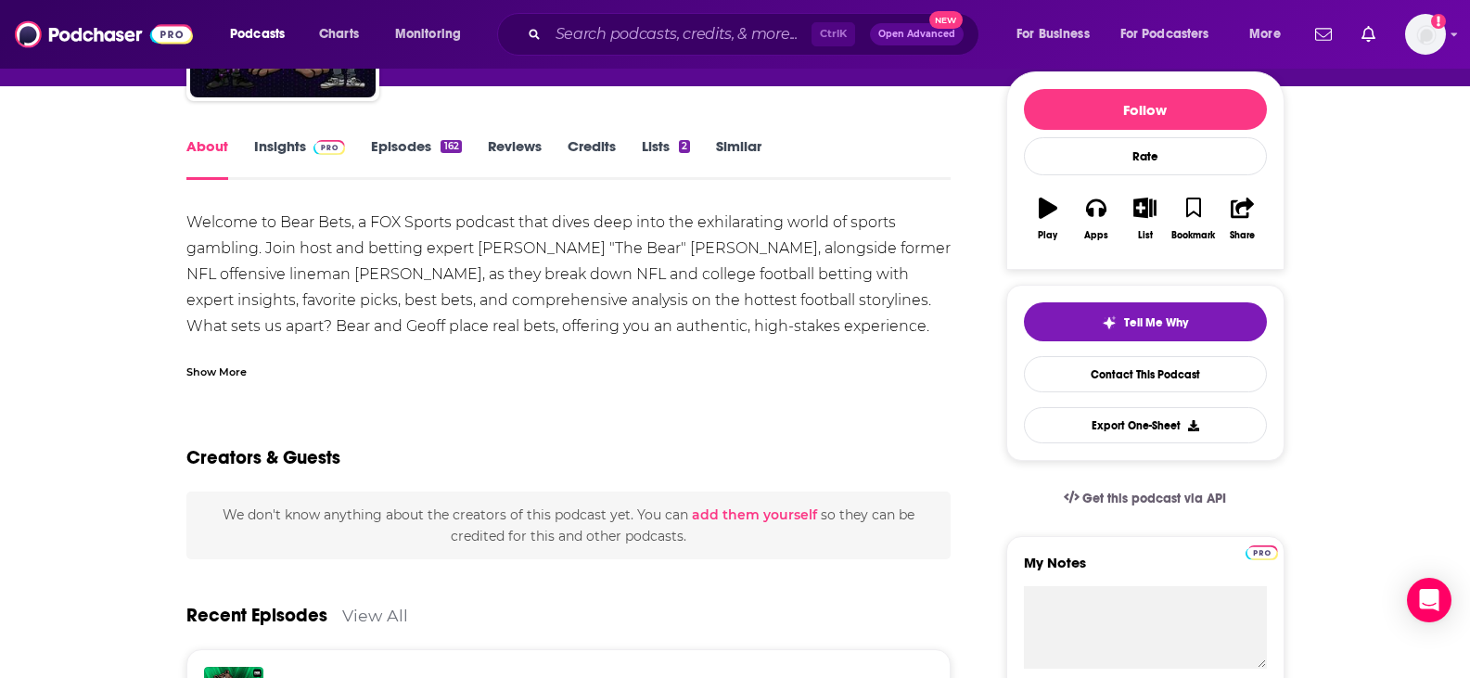
scroll to position [217, 0]
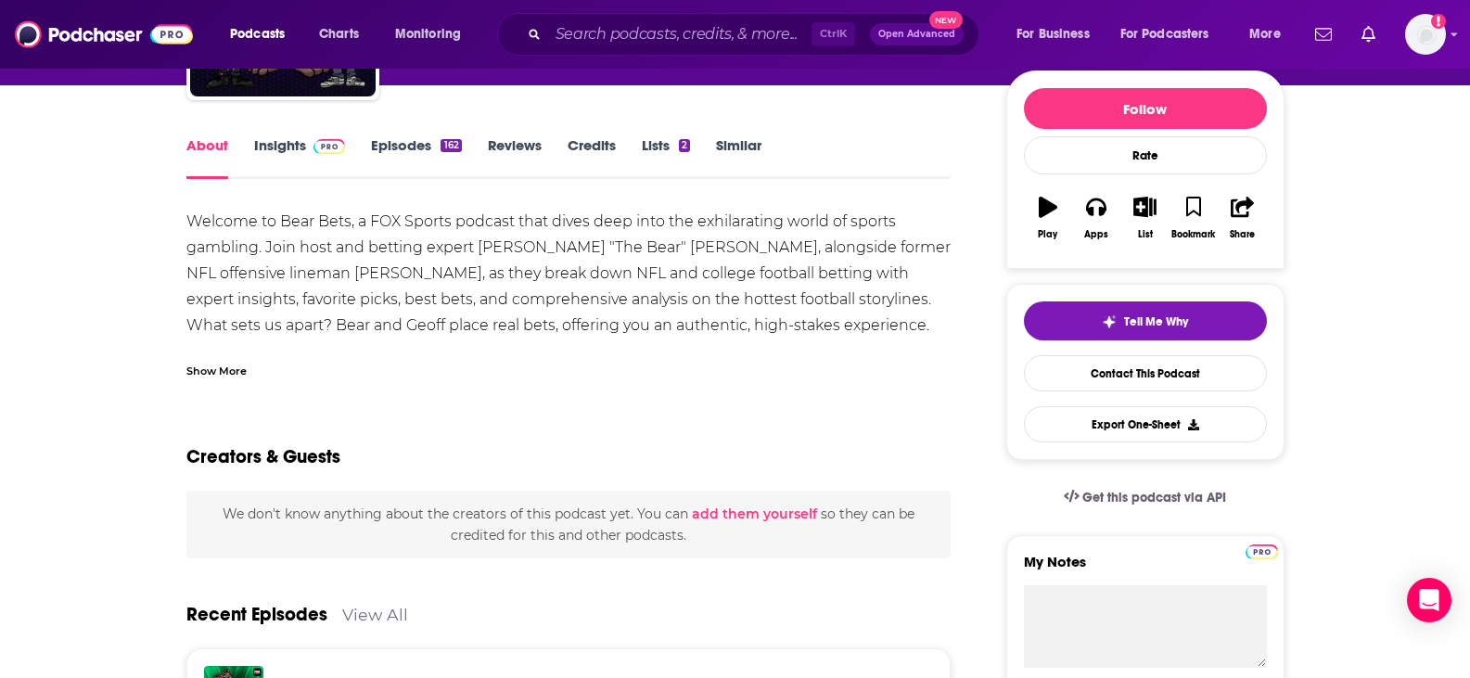
click at [314, 169] on link "Insights" at bounding box center [300, 157] width 92 height 43
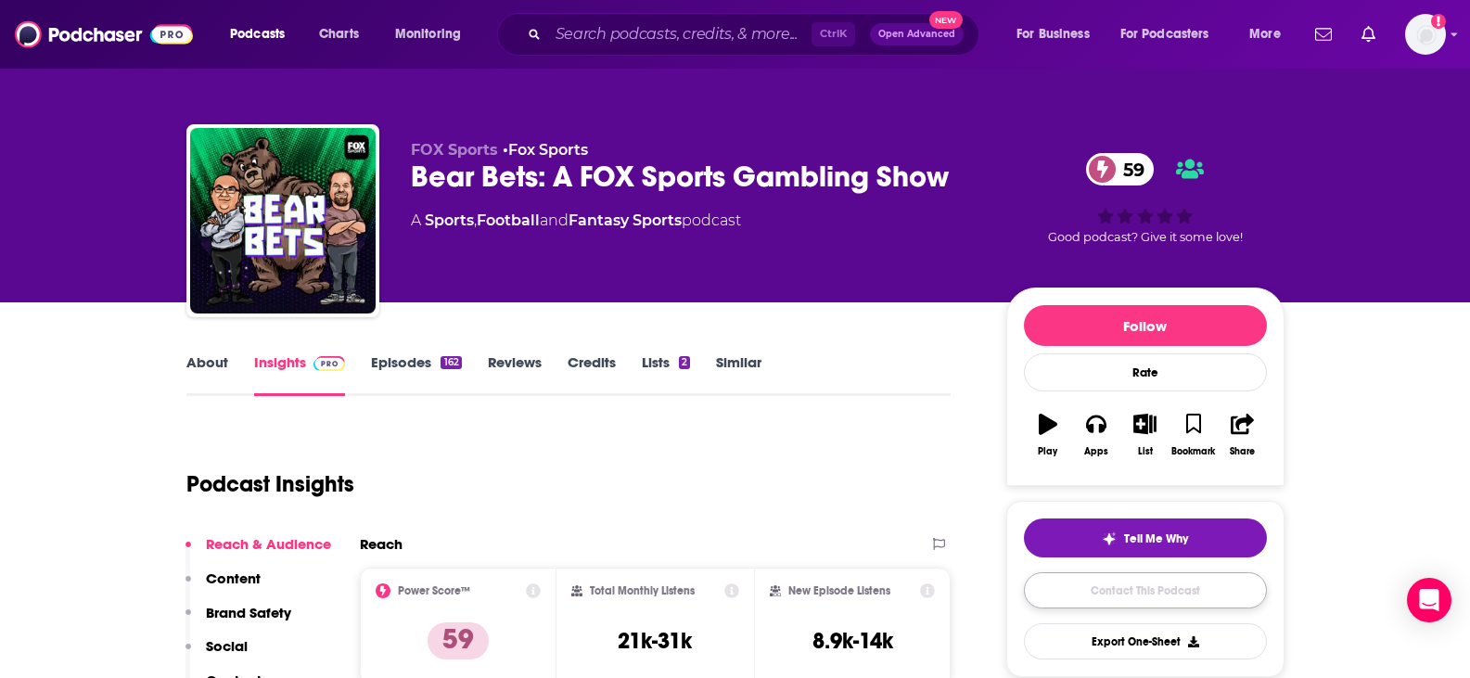
click at [1078, 588] on link "Contact This Podcast" at bounding box center [1145, 590] width 243 height 36
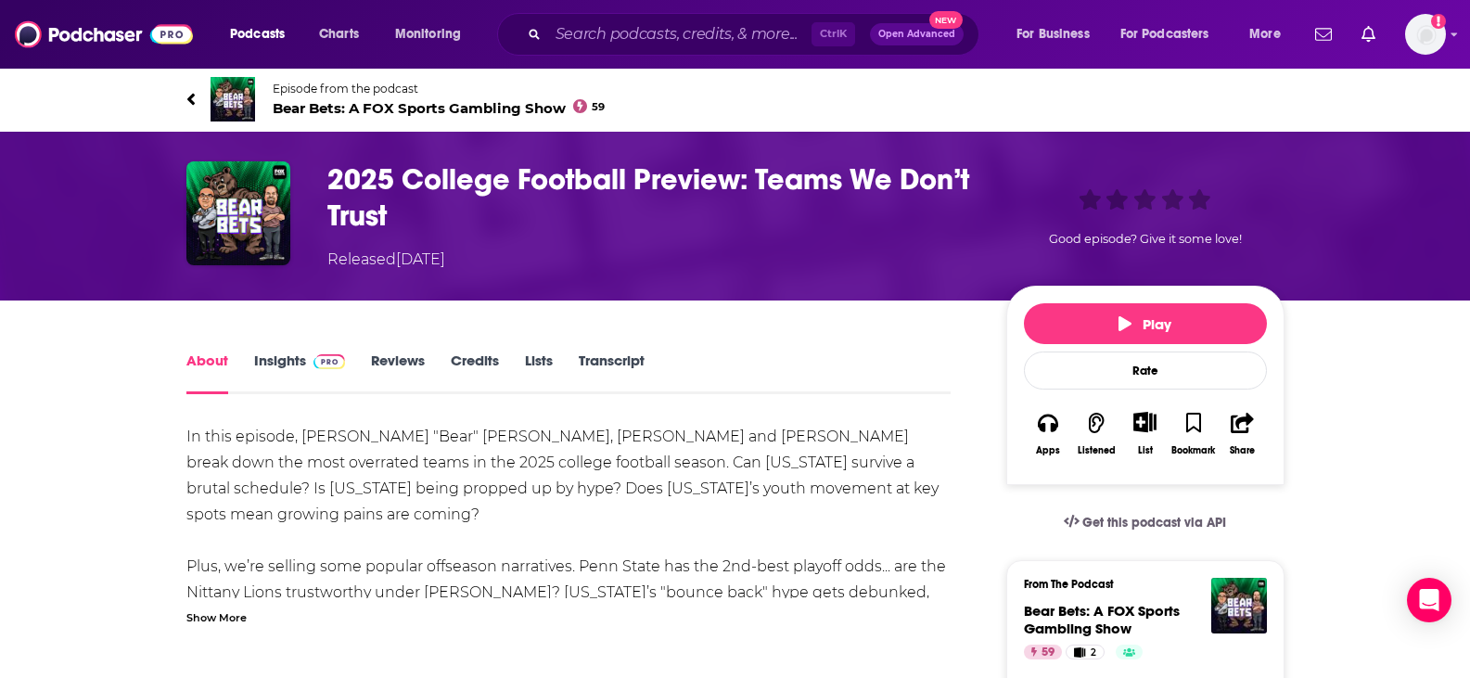
click at [620, 361] on link "Transcript" at bounding box center [612, 372] width 66 height 43
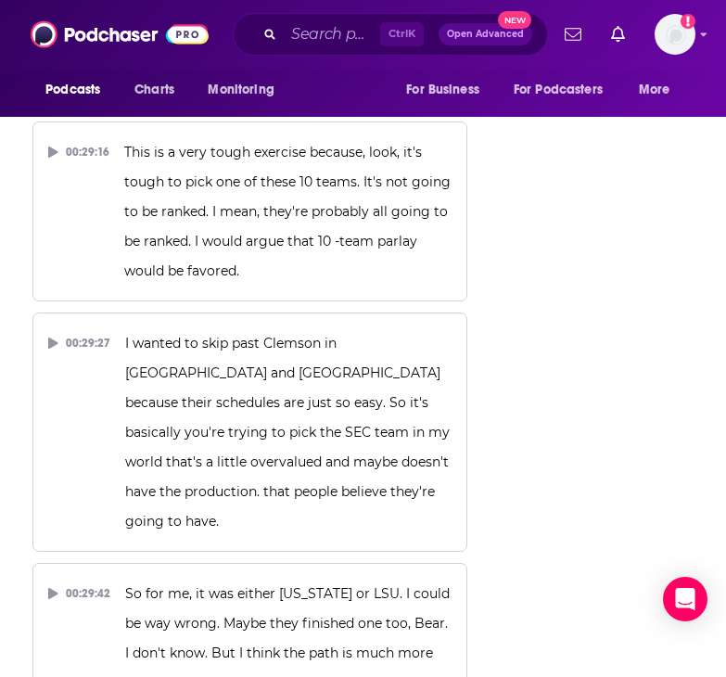
scroll to position [27336, 0]
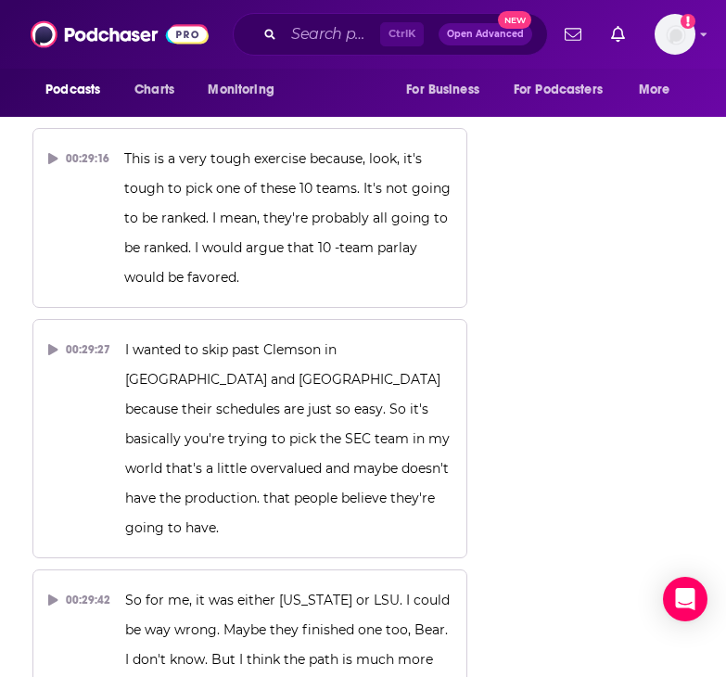
drag, startPoint x: 375, startPoint y: 279, endPoint x: 325, endPoint y: 338, distance: 76.9
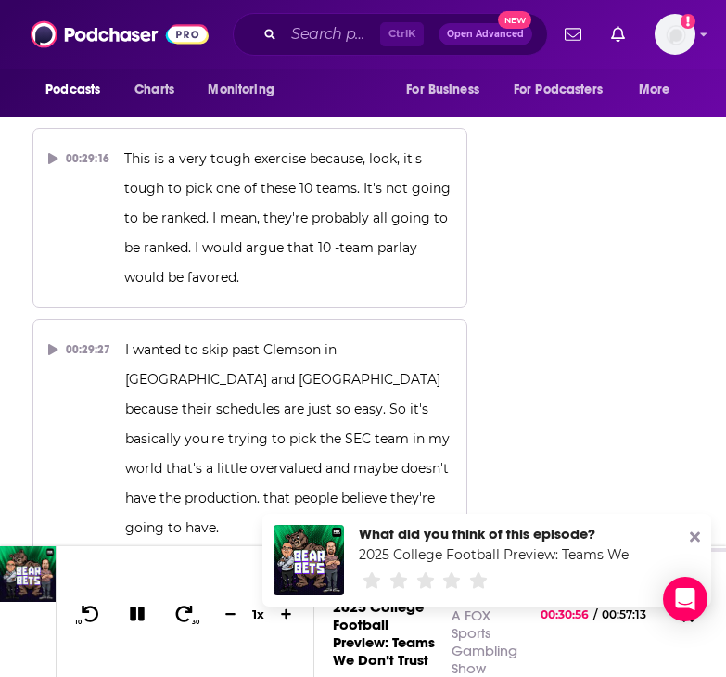
copy span ". I am an avid Taco Bell supporter. I love a little run for the border."
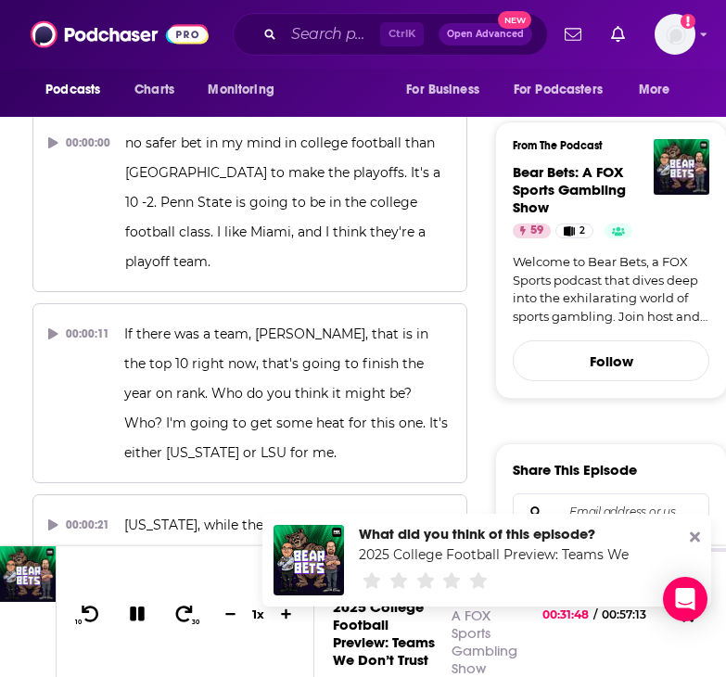
scroll to position [0, 0]
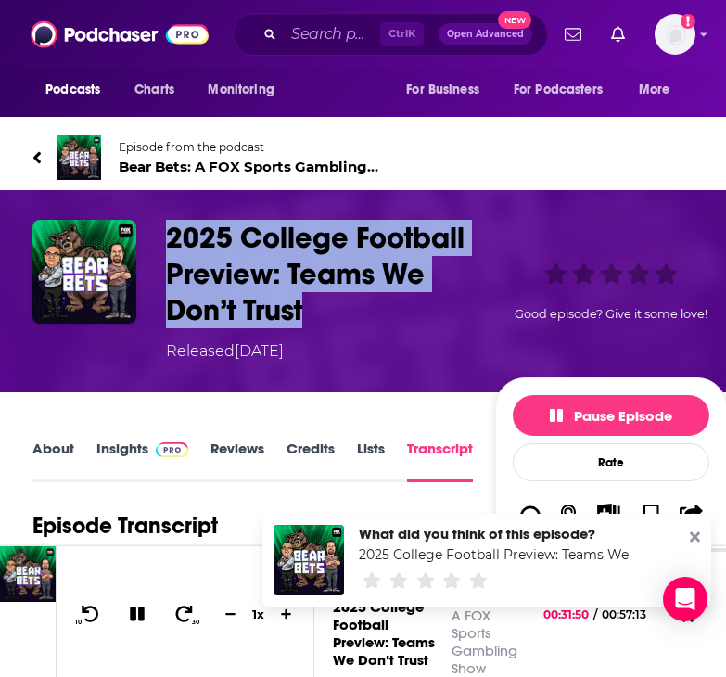
drag, startPoint x: 314, startPoint y: 300, endPoint x: 174, endPoint y: 232, distance: 155.5
click at [174, 232] on h3 "2025 College Football Preview: Teams We Don’t Trust" at bounding box center [327, 274] width 322 height 108
copy h3 "2025 College Football Preview: Teams We Don’t Trust"
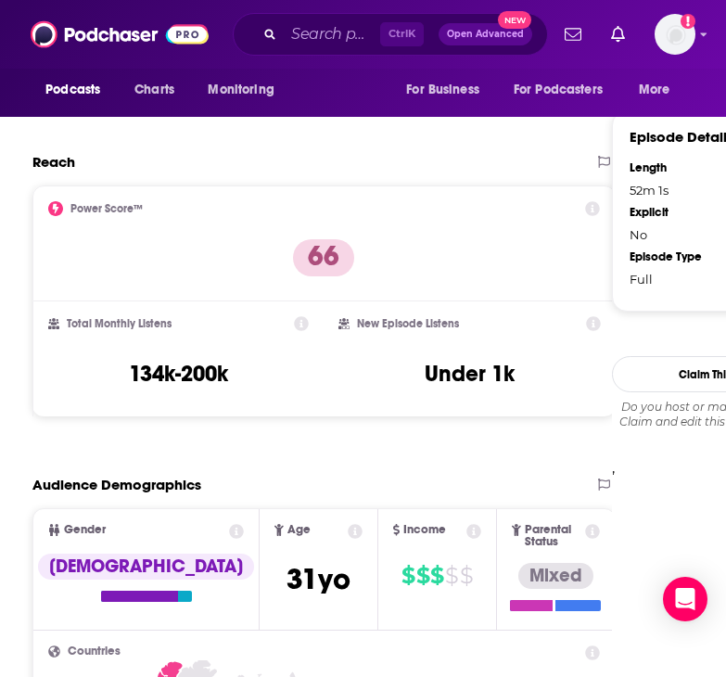
scroll to position [1516, 0]
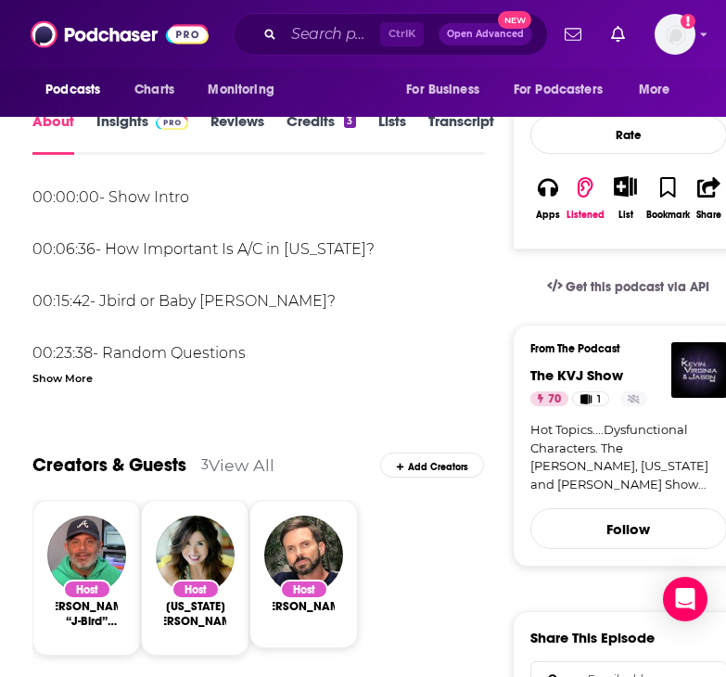
scroll to position [291, 0]
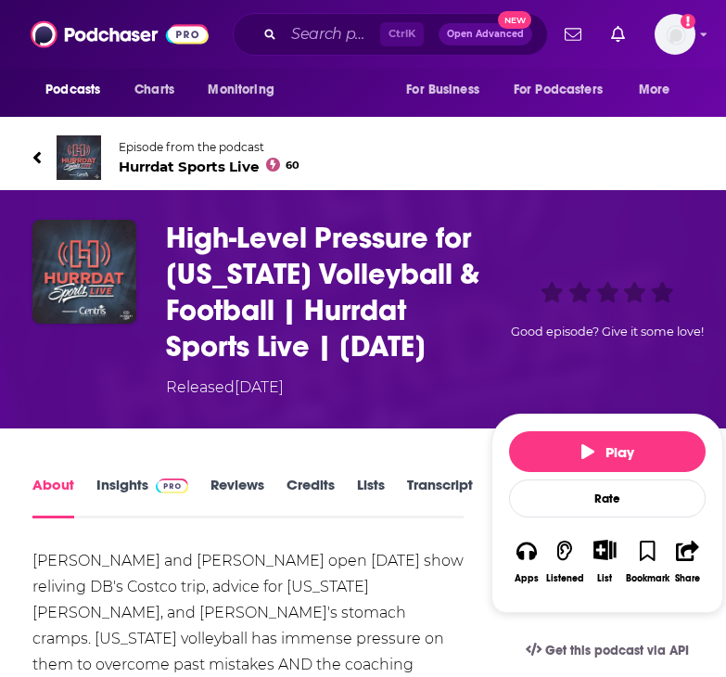
click at [134, 164] on span "Hurrdat Sports Live 60" at bounding box center [209, 167] width 181 height 18
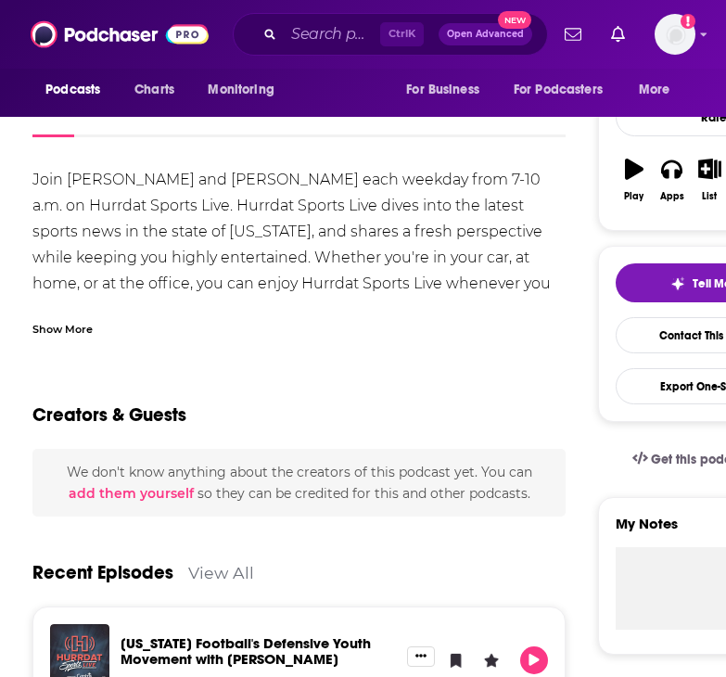
scroll to position [246, 0]
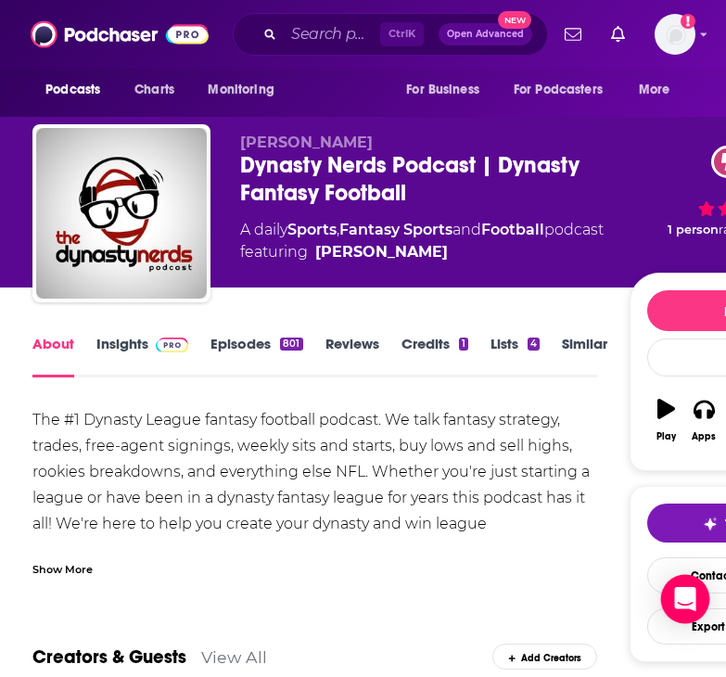
click at [682, 584] on div "Open Intercom Messenger" at bounding box center [685, 599] width 49 height 49
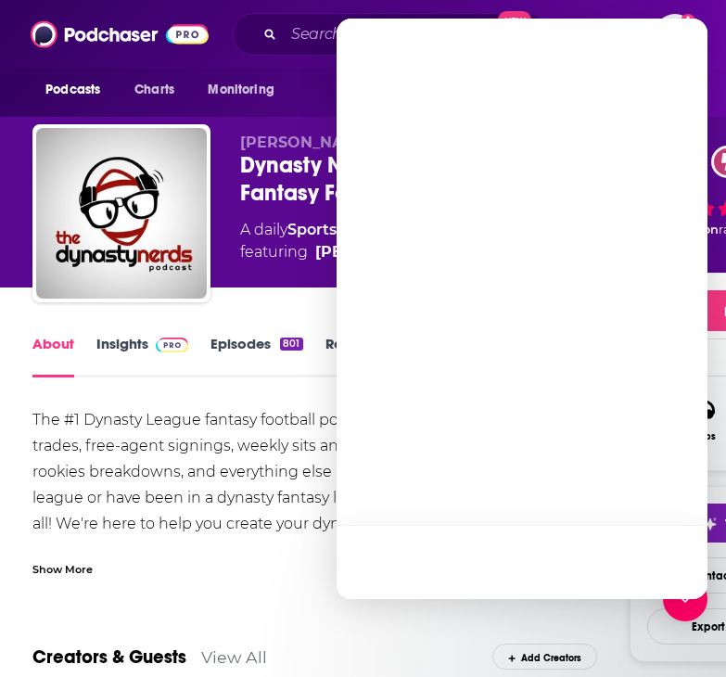
click at [262, 410] on div "The #1 Dynasty League fantasy football podcast. We talk fantasy strategy, trade…" at bounding box center [314, 485] width 564 height 156
click at [286, 440] on div "The #1 Dynasty League fantasy football podcast. We talk fantasy strategy, trade…" at bounding box center [314, 485] width 564 height 156
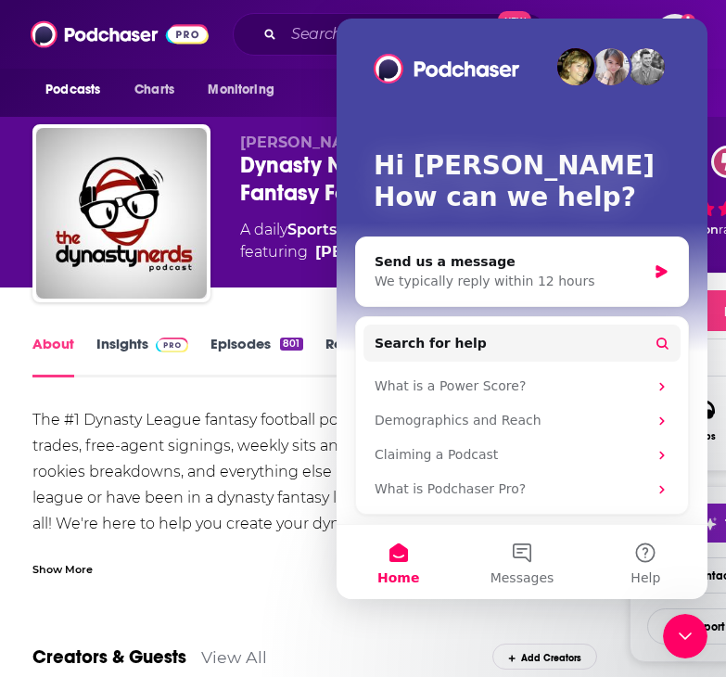
click at [223, 456] on div "The #1 Dynasty League fantasy football podcast. We talk fantasy strategy, trade…" at bounding box center [314, 485] width 564 height 156
click at [671, 631] on div "Close Intercom Messenger" at bounding box center [685, 636] width 45 height 45
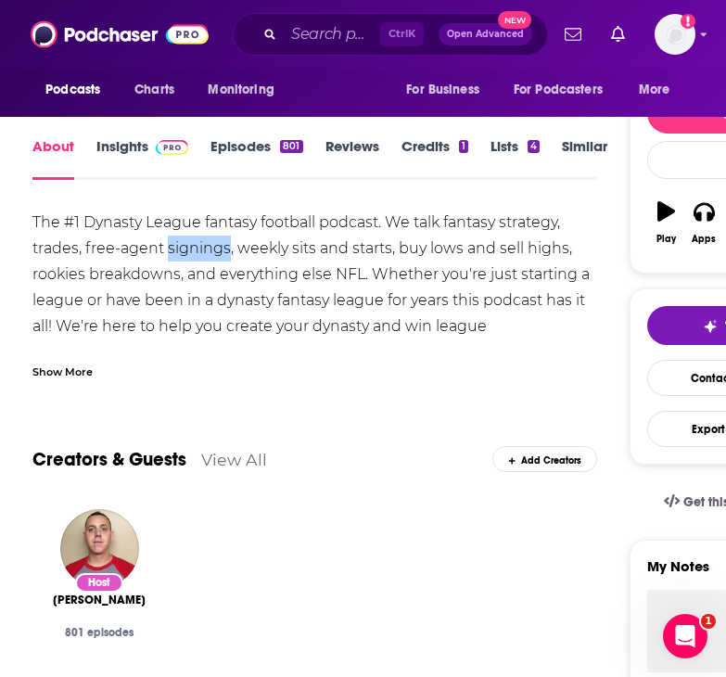
scroll to position [218, 0]
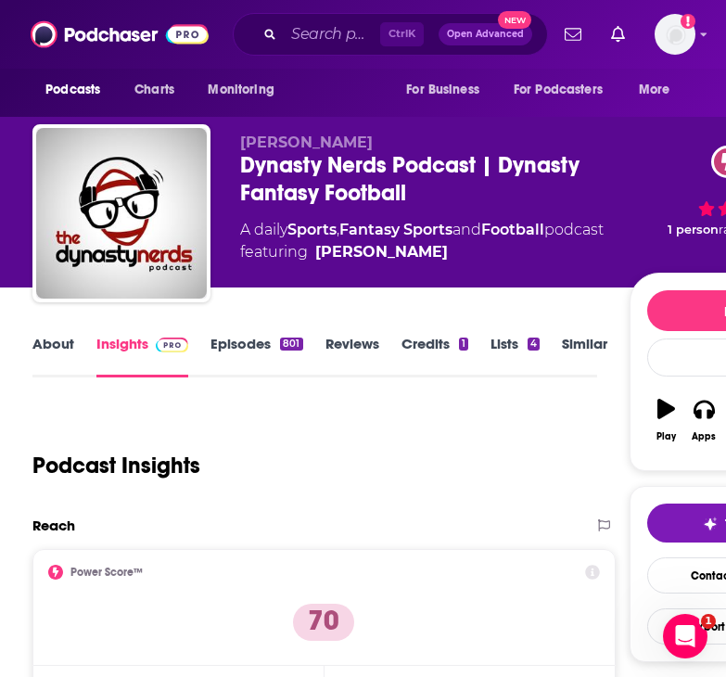
click at [44, 345] on link "About" at bounding box center [53, 356] width 42 height 43
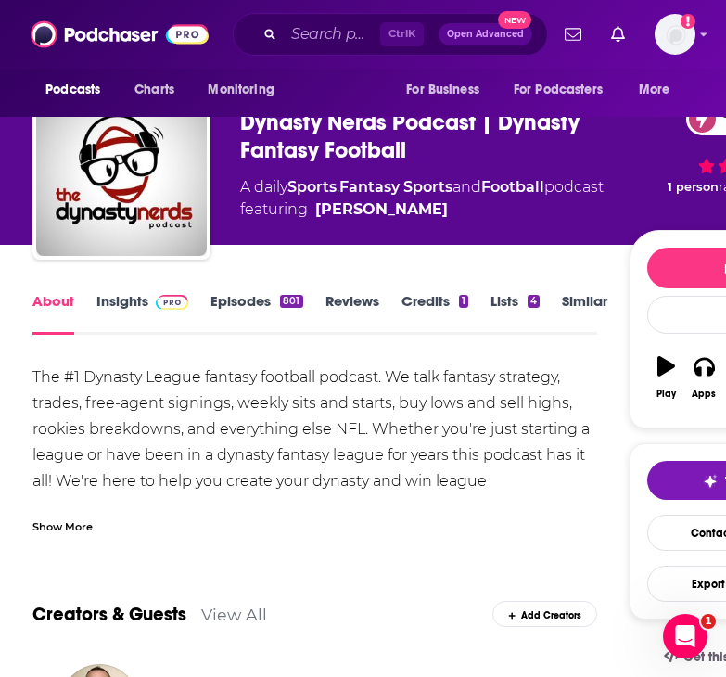
scroll to position [42, 0]
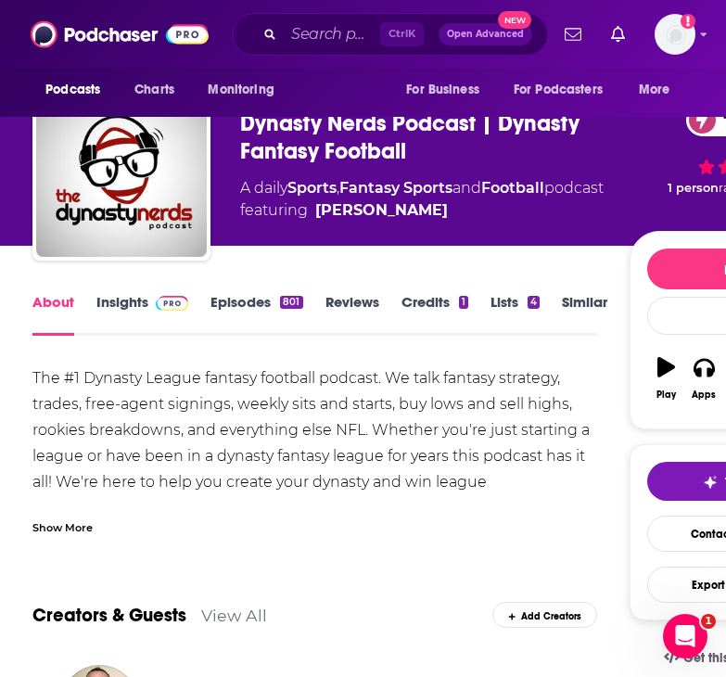
click at [157, 312] on link "Insights" at bounding box center [142, 314] width 92 height 43
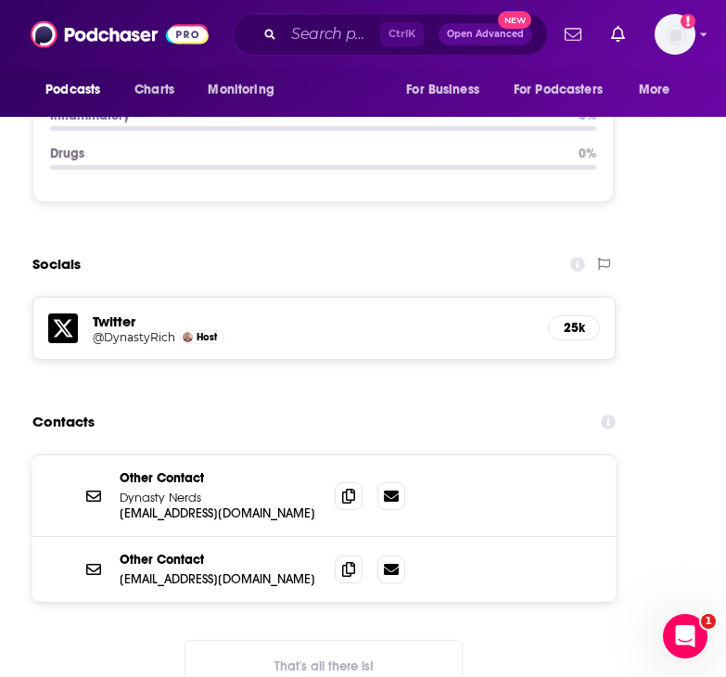
scroll to position [2689, 0]
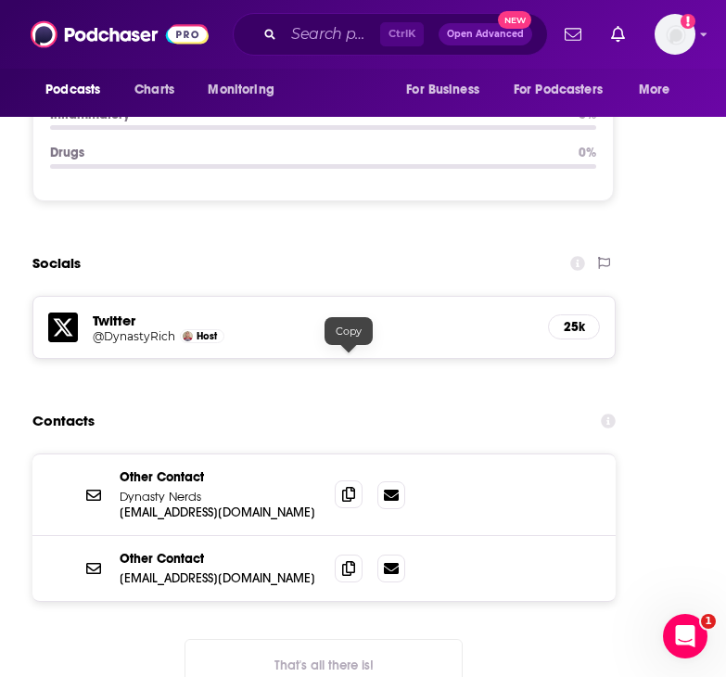
click at [352, 487] on icon at bounding box center [348, 494] width 13 height 15
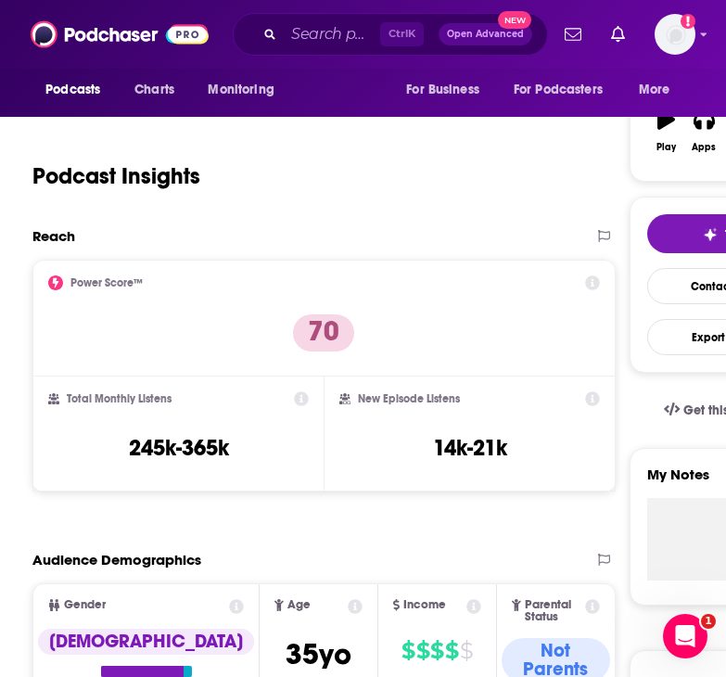
scroll to position [122, 0]
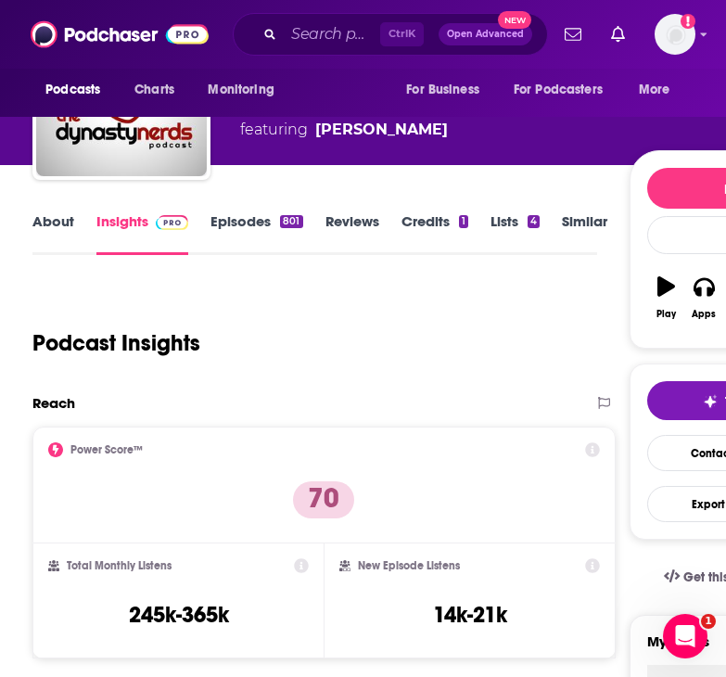
click at [64, 236] on link "About" at bounding box center [53, 233] width 42 height 43
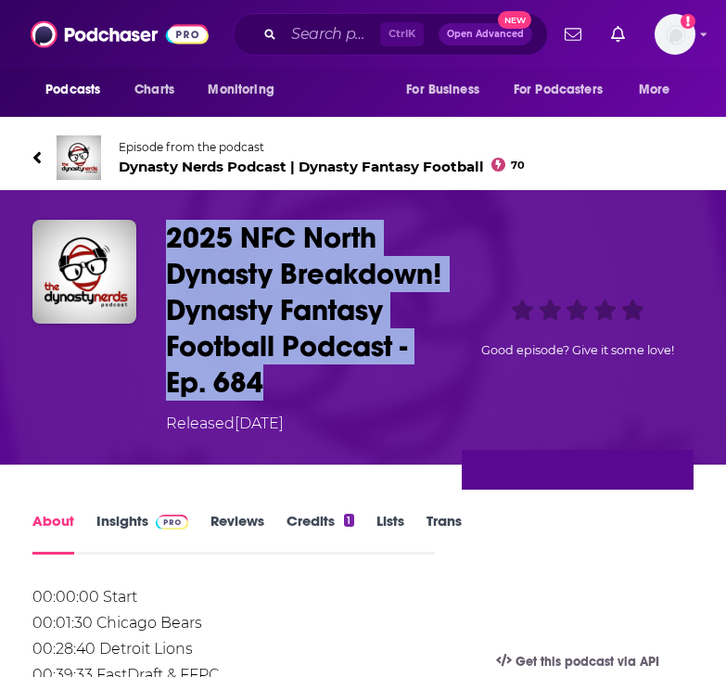
drag, startPoint x: 270, startPoint y: 314, endPoint x: 157, endPoint y: 232, distance: 140.0
click at [157, 232] on div "2025 NFC North Dynasty Breakdown! Dynasty Fantasy Football Podcast - Ep. 684 Re…" at bounding box center [362, 327] width 661 height 215
copy h1 "2025 NFC North Dynasty Breakdown! Dynasty Fantasy Football Podcast - Ep. 684"
